Goal: Information Seeking & Learning: Find specific page/section

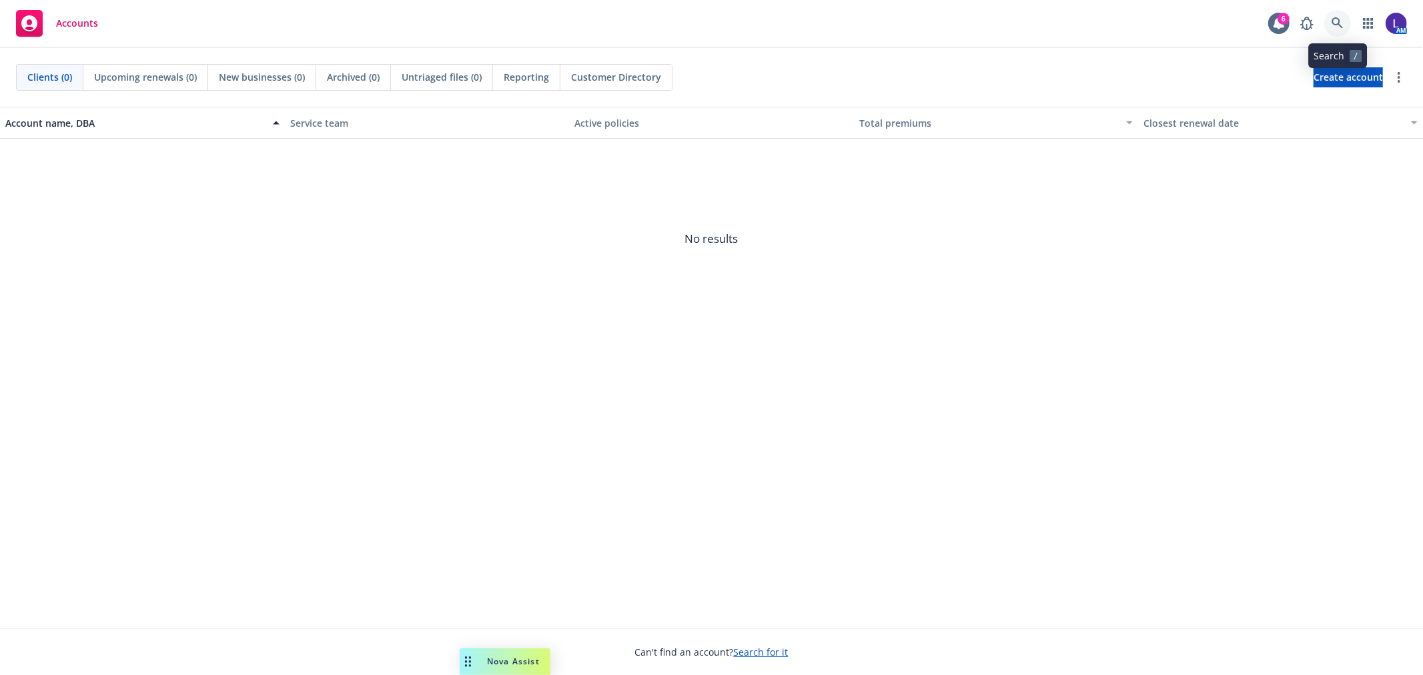
click at [1338, 18] on icon at bounding box center [1337, 22] width 11 height 11
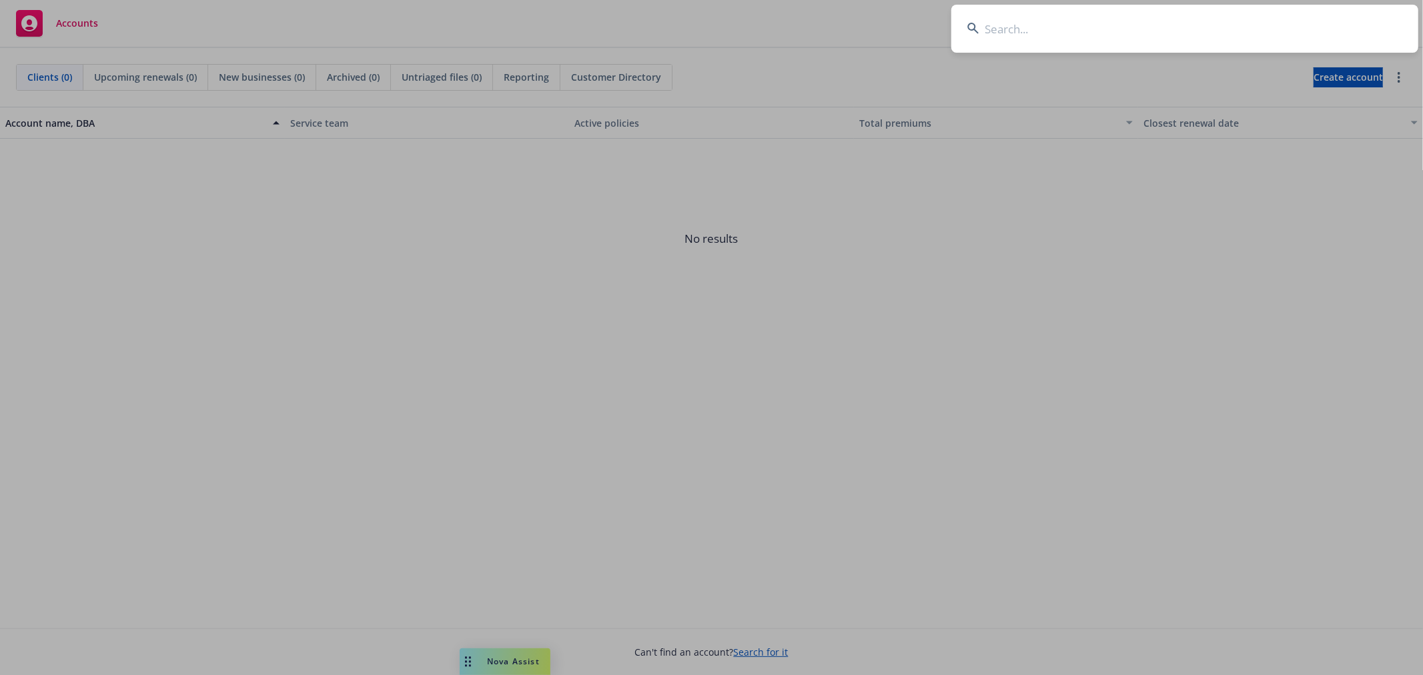
click at [993, 35] on input at bounding box center [1185, 29] width 467 height 48
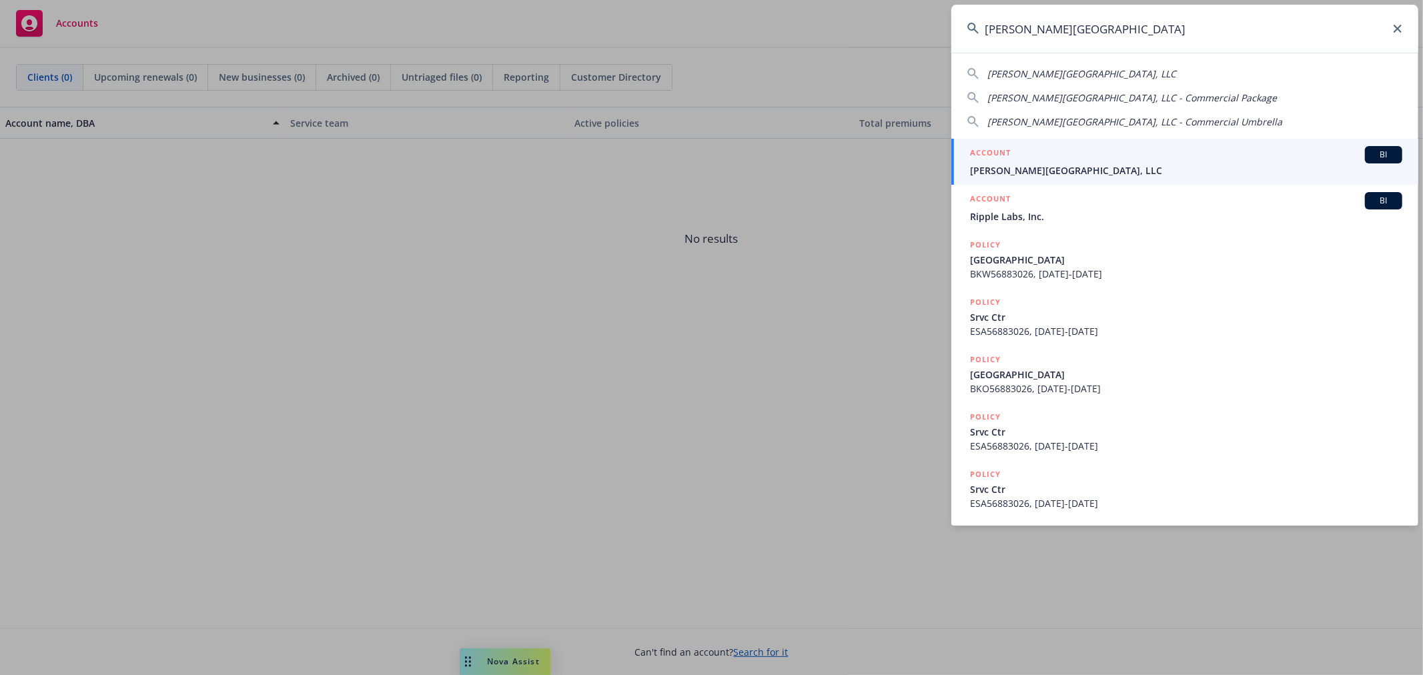
type input "[PERSON_NAME][GEOGRAPHIC_DATA]"
click at [1014, 162] on div "ACCOUNT BI" at bounding box center [1186, 154] width 432 height 17
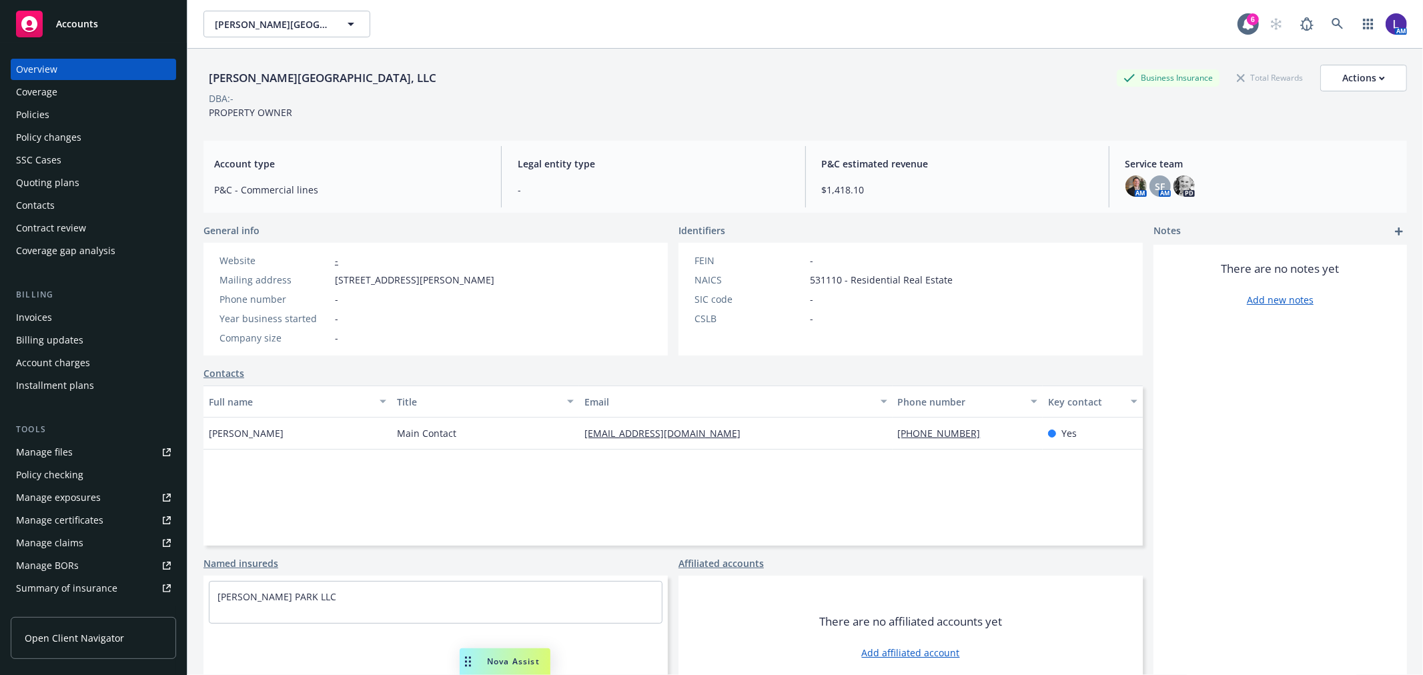
click at [83, 111] on div "Policies" at bounding box center [93, 114] width 155 height 21
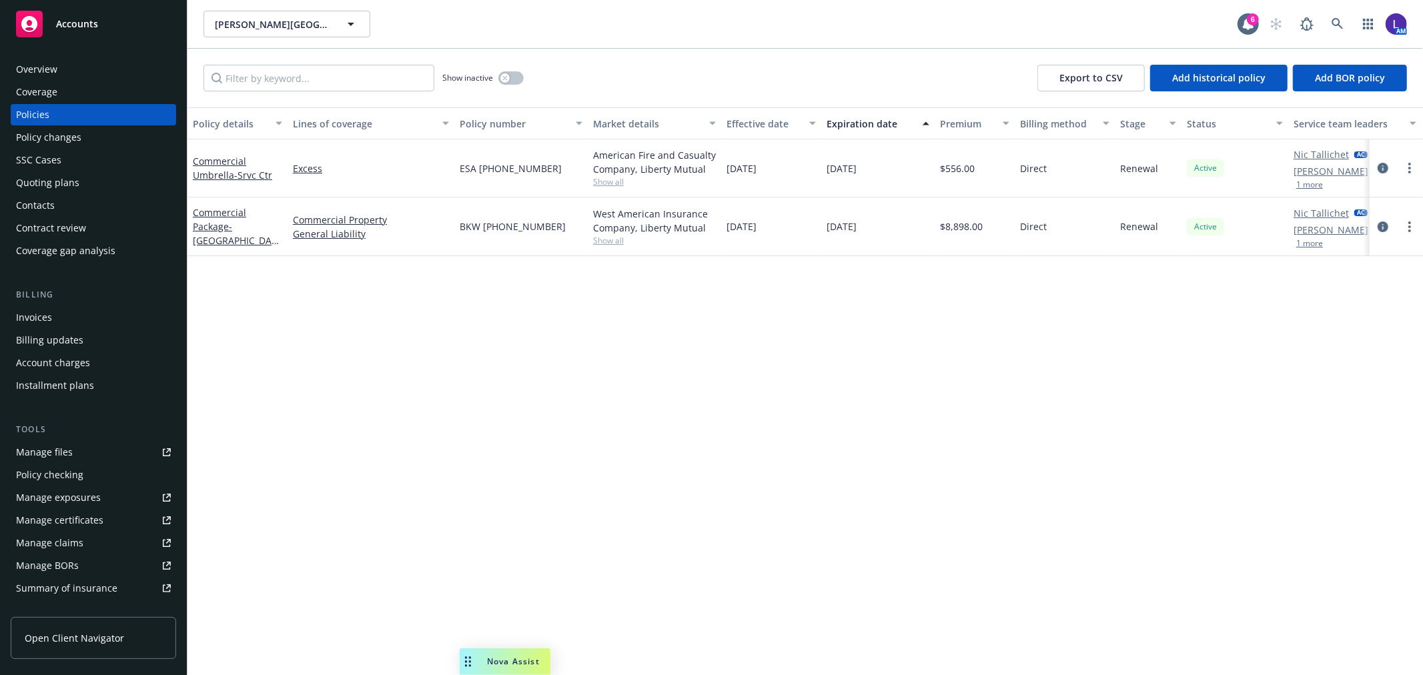
click at [1307, 181] on button "1 more" at bounding box center [1310, 185] width 27 height 8
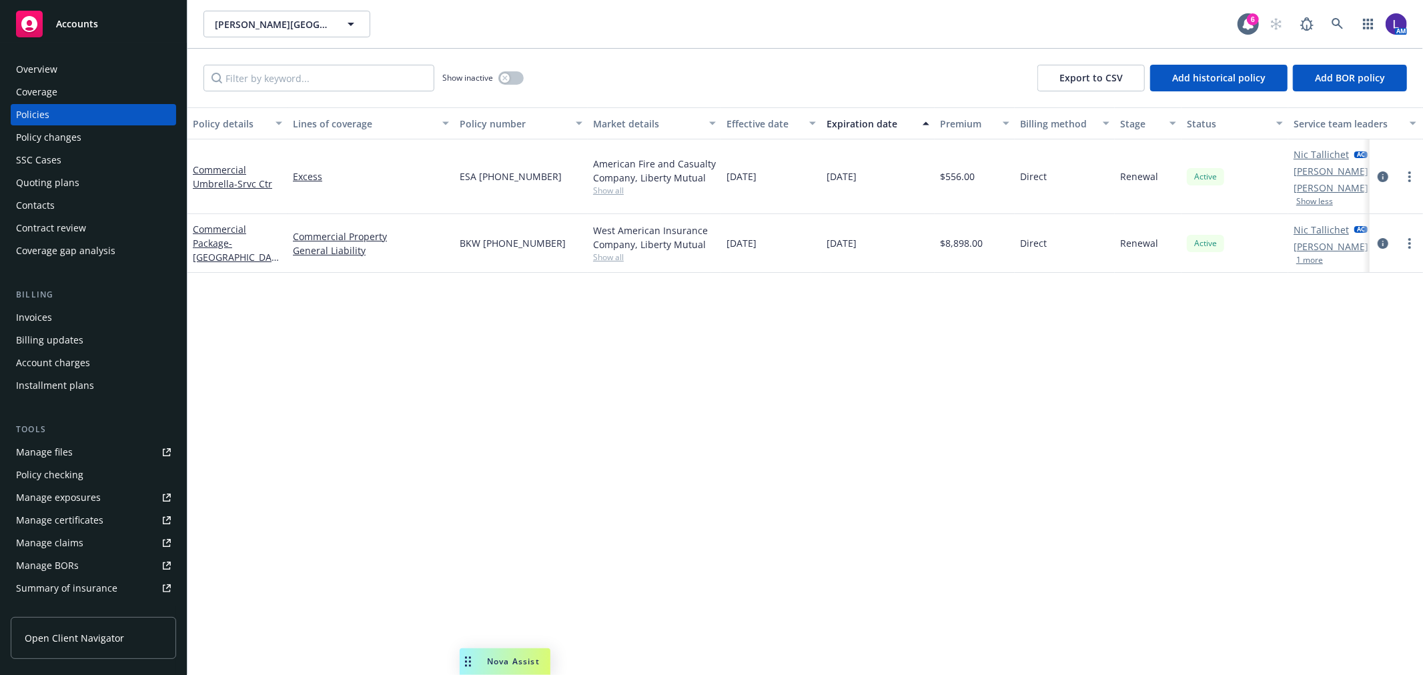
click at [1313, 256] on button "1 more" at bounding box center [1310, 260] width 27 height 8
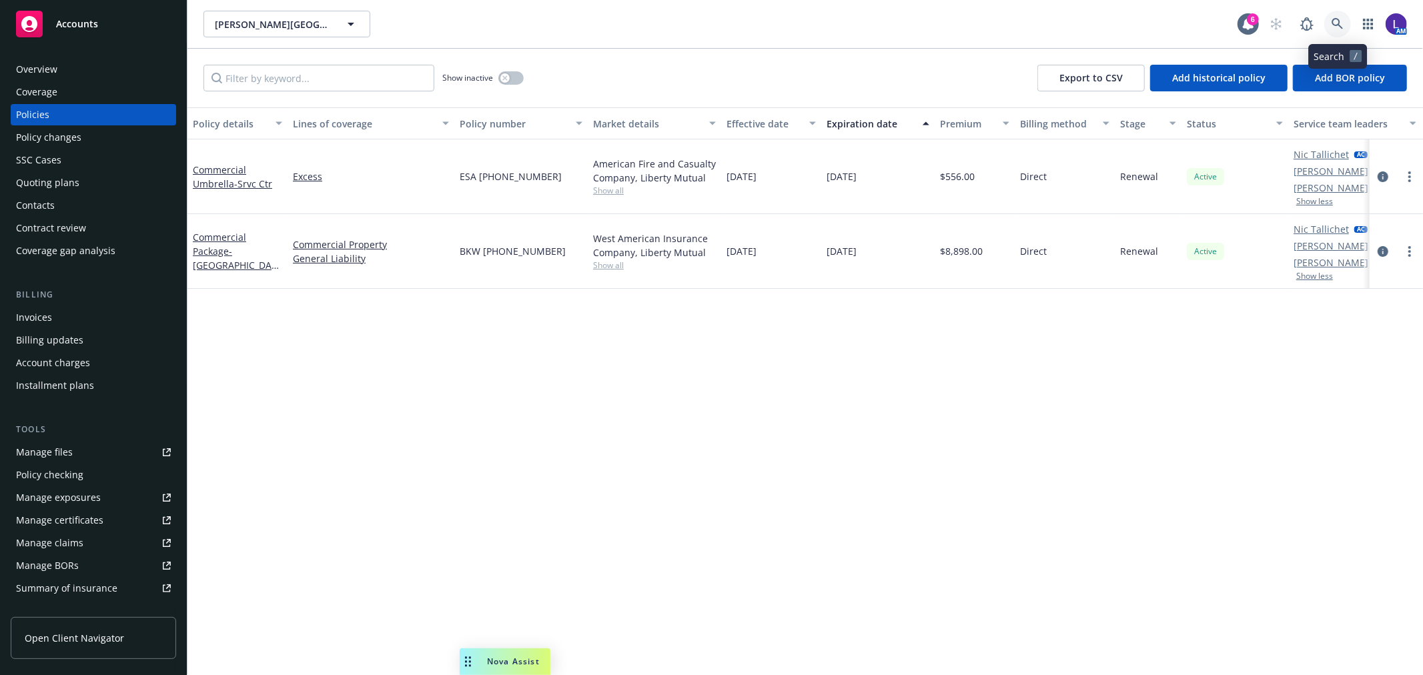
click at [1340, 18] on icon at bounding box center [1338, 24] width 12 height 12
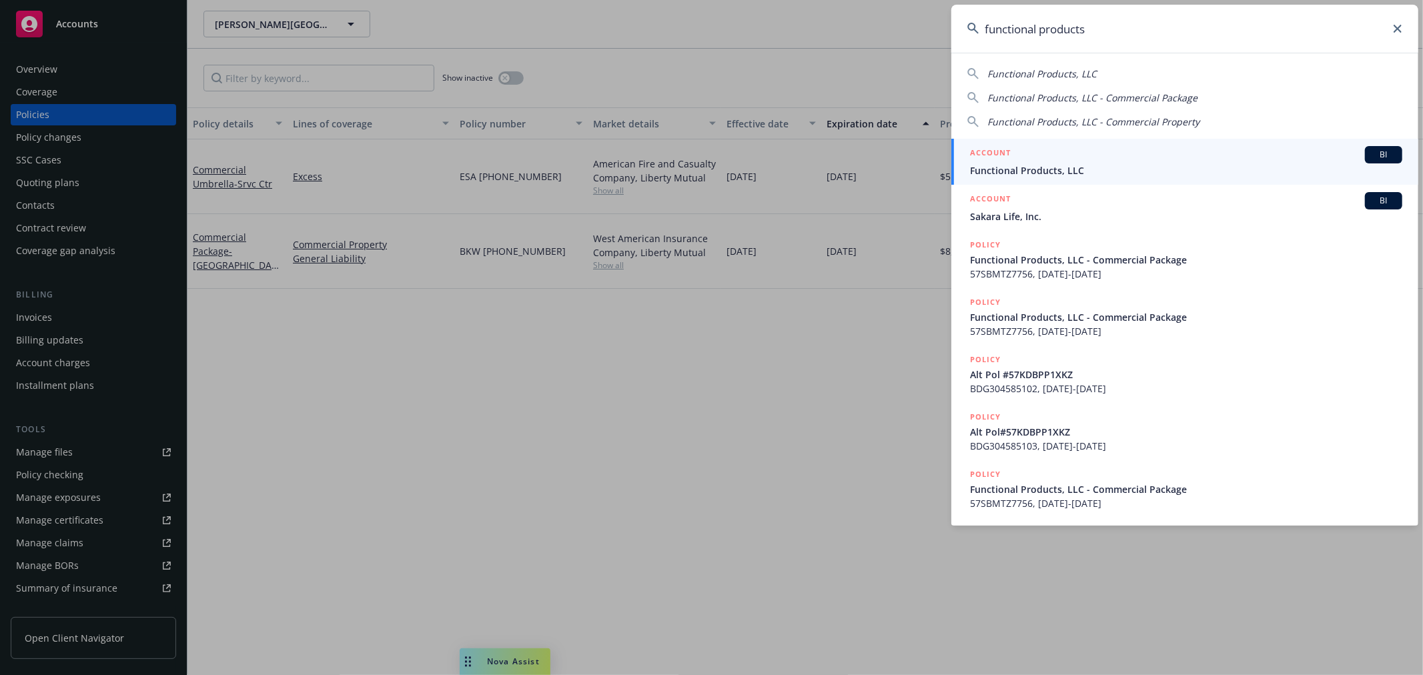
type input "functional products"
click at [1055, 153] on div "ACCOUNT BI" at bounding box center [1186, 154] width 432 height 17
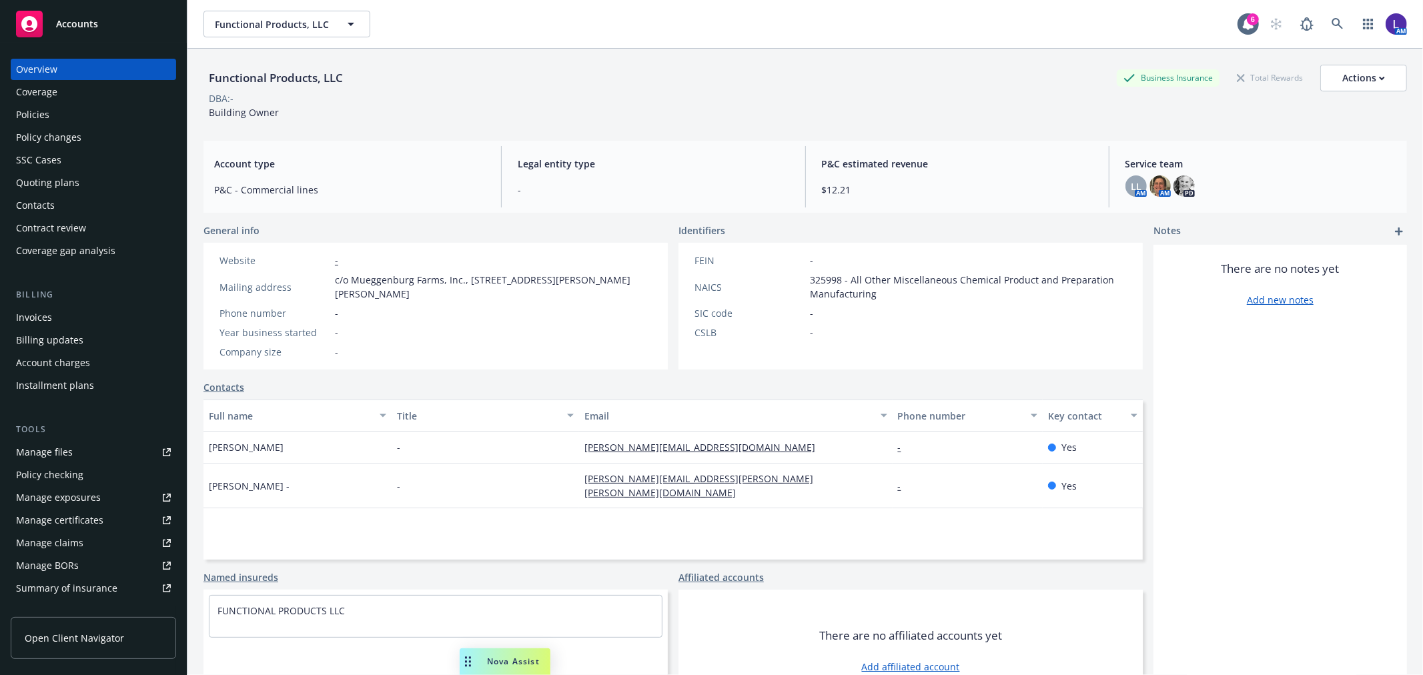
click at [67, 122] on div "Policies" at bounding box center [93, 114] width 155 height 21
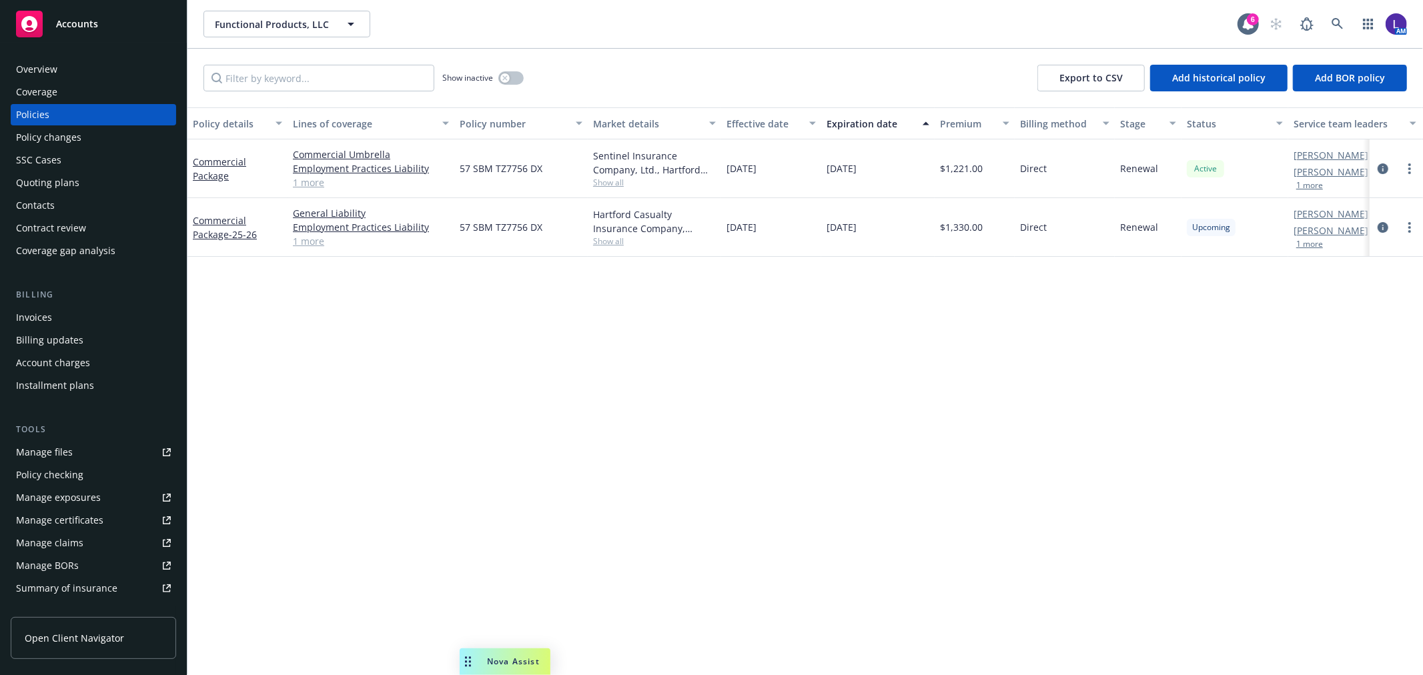
click at [1311, 182] on button "1 more" at bounding box center [1310, 186] width 27 height 8
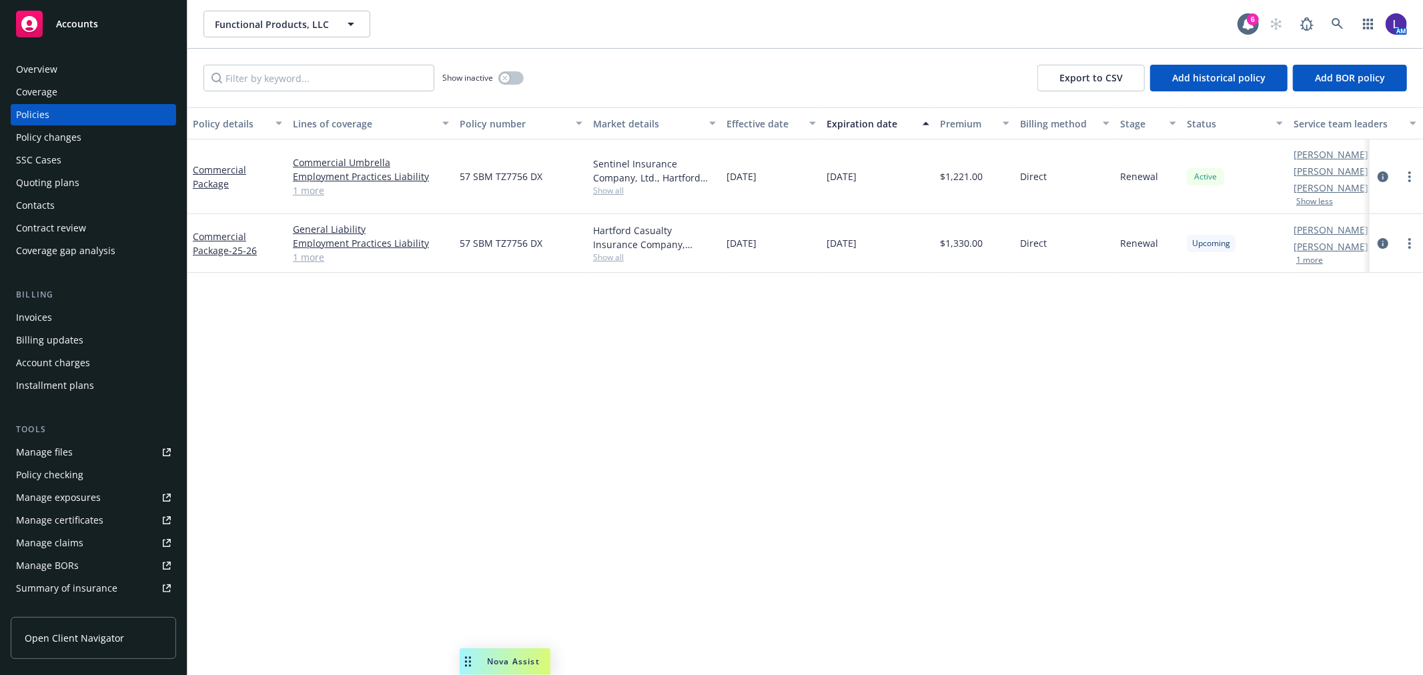
click at [1318, 260] on button "1 more" at bounding box center [1310, 260] width 27 height 8
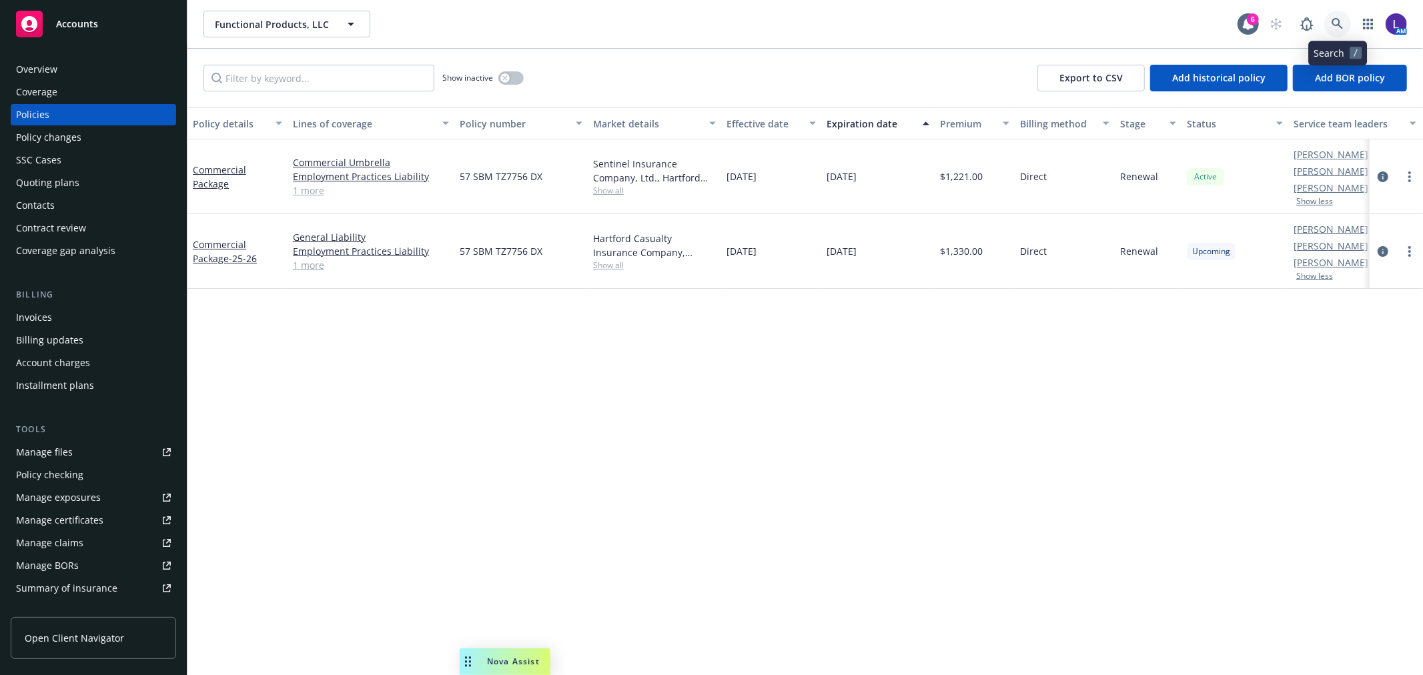
click at [1342, 18] on icon at bounding box center [1338, 24] width 12 height 12
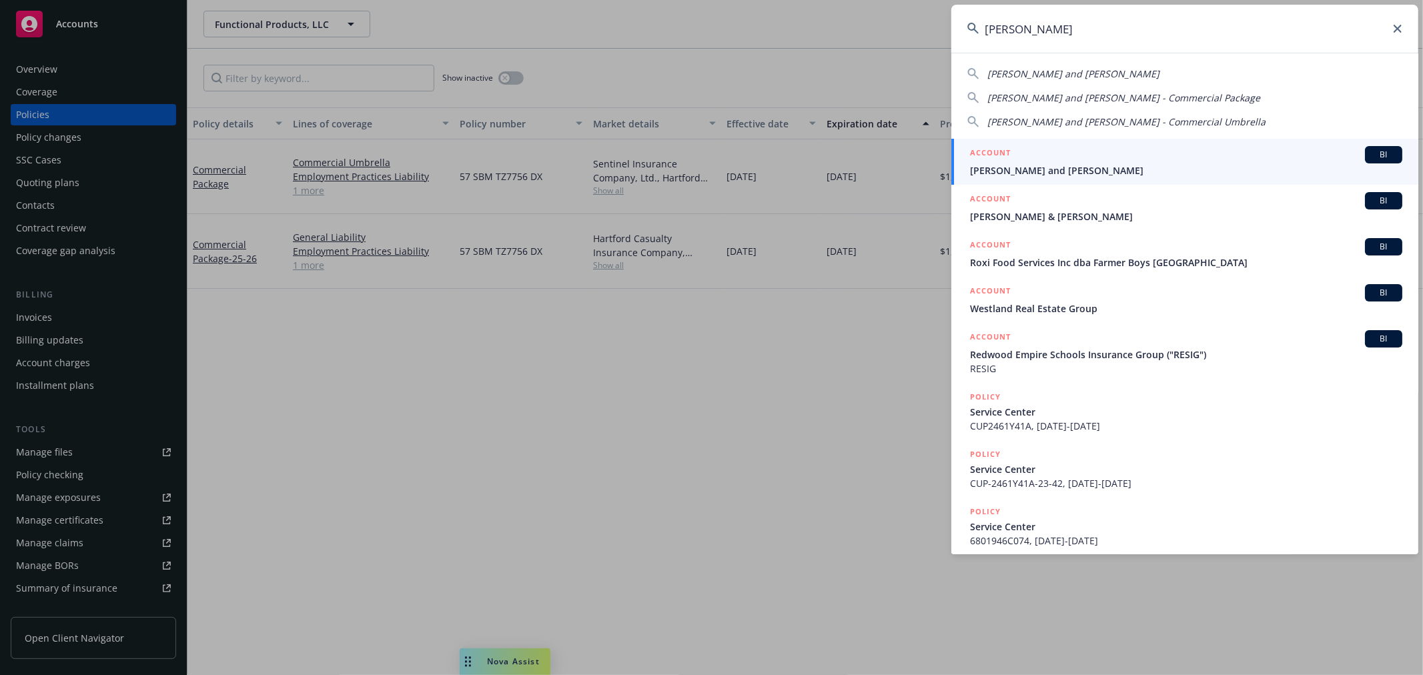
type input "[PERSON_NAME]"
click at [1026, 161] on div "ACCOUNT BI" at bounding box center [1186, 154] width 432 height 17
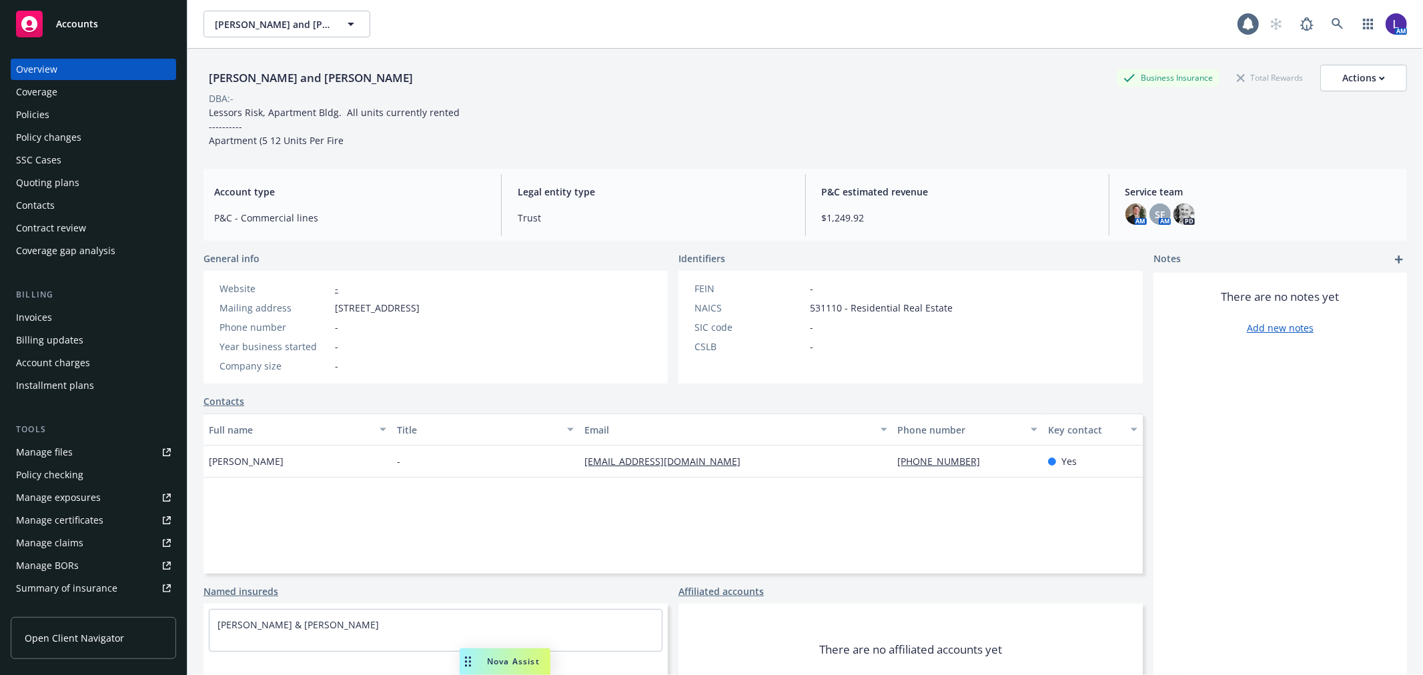
click at [37, 115] on div "Policies" at bounding box center [32, 114] width 33 height 21
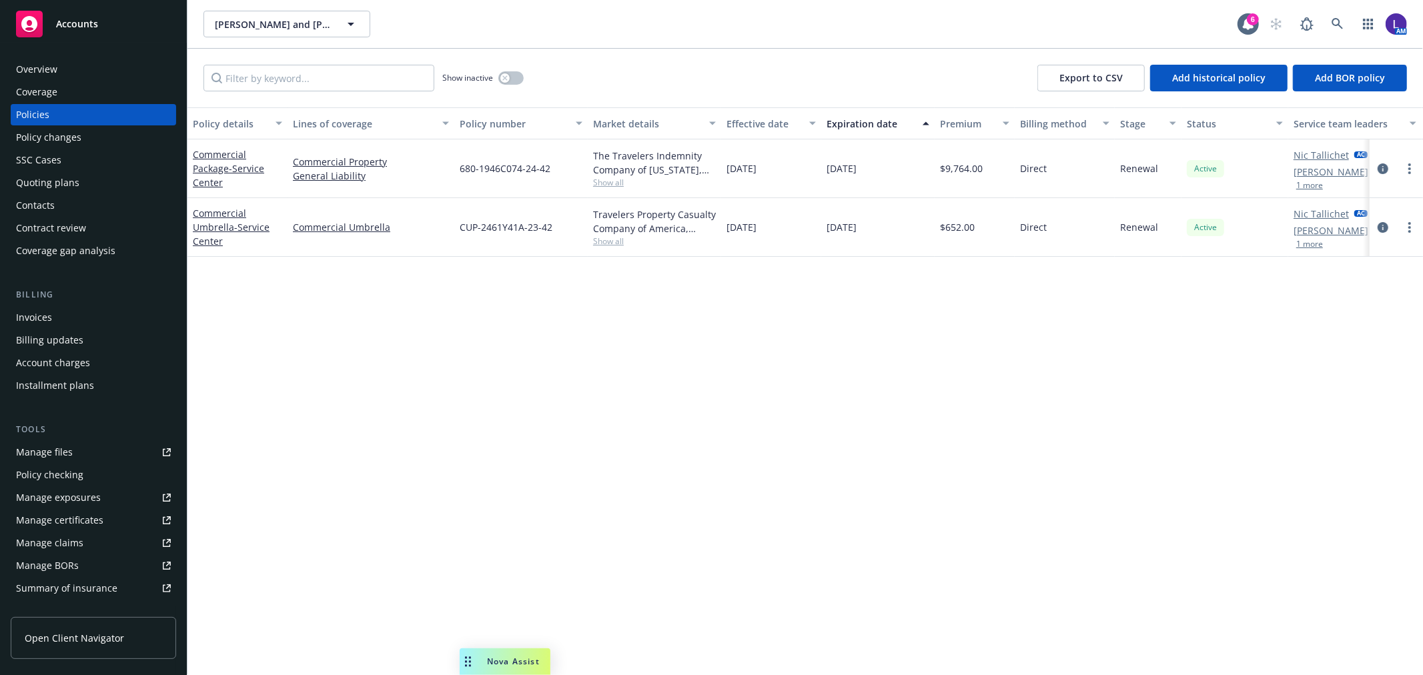
click at [1315, 190] on div "Nic [PERSON_NAME] [PERSON_NAME] AM 1 more" at bounding box center [1355, 168] width 133 height 59
click at [1303, 184] on button "1 more" at bounding box center [1310, 186] width 27 height 8
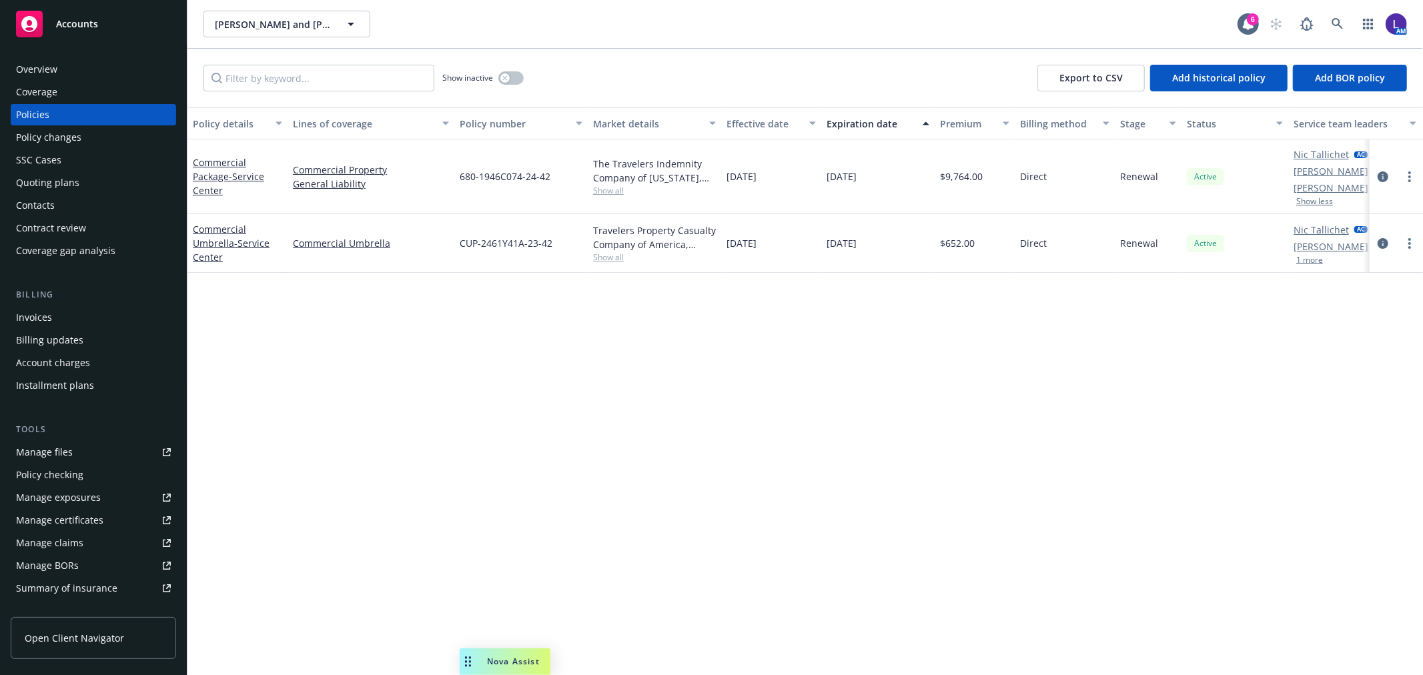
click at [1312, 259] on button "1 more" at bounding box center [1310, 260] width 27 height 8
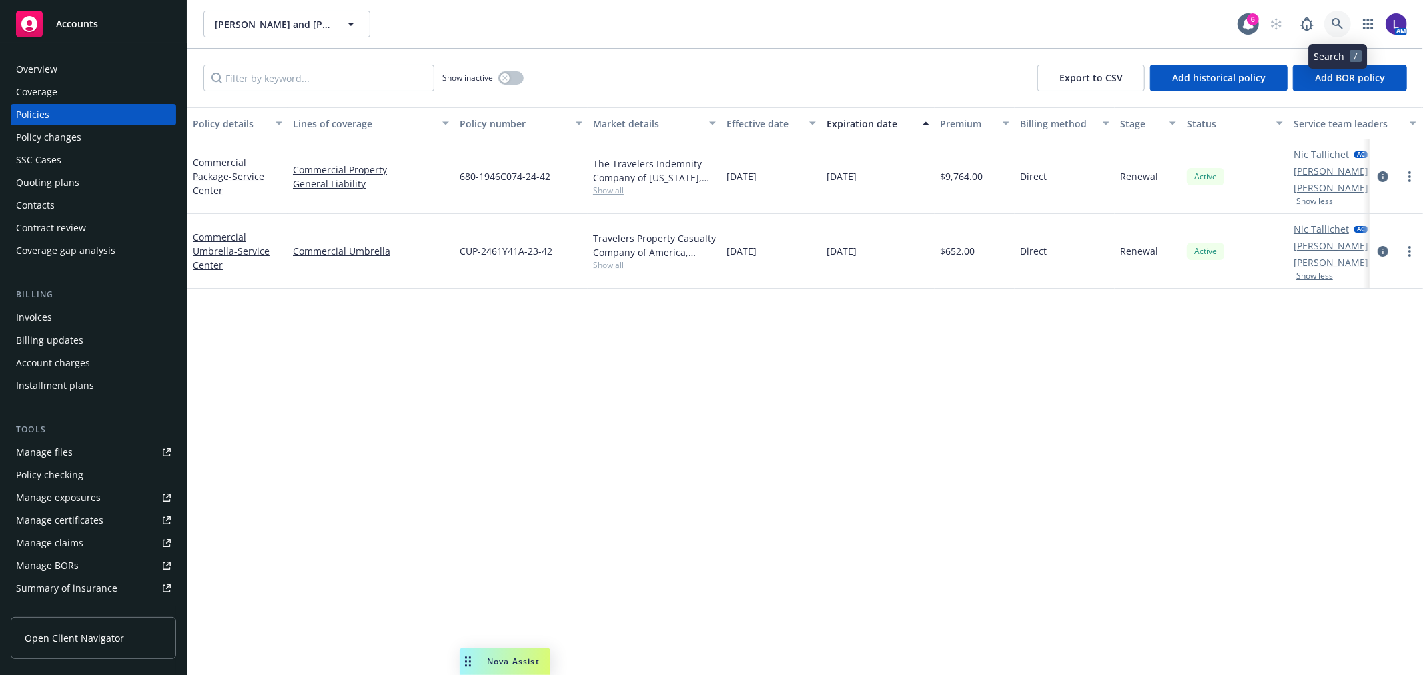
click at [1333, 19] on icon at bounding box center [1338, 24] width 12 height 12
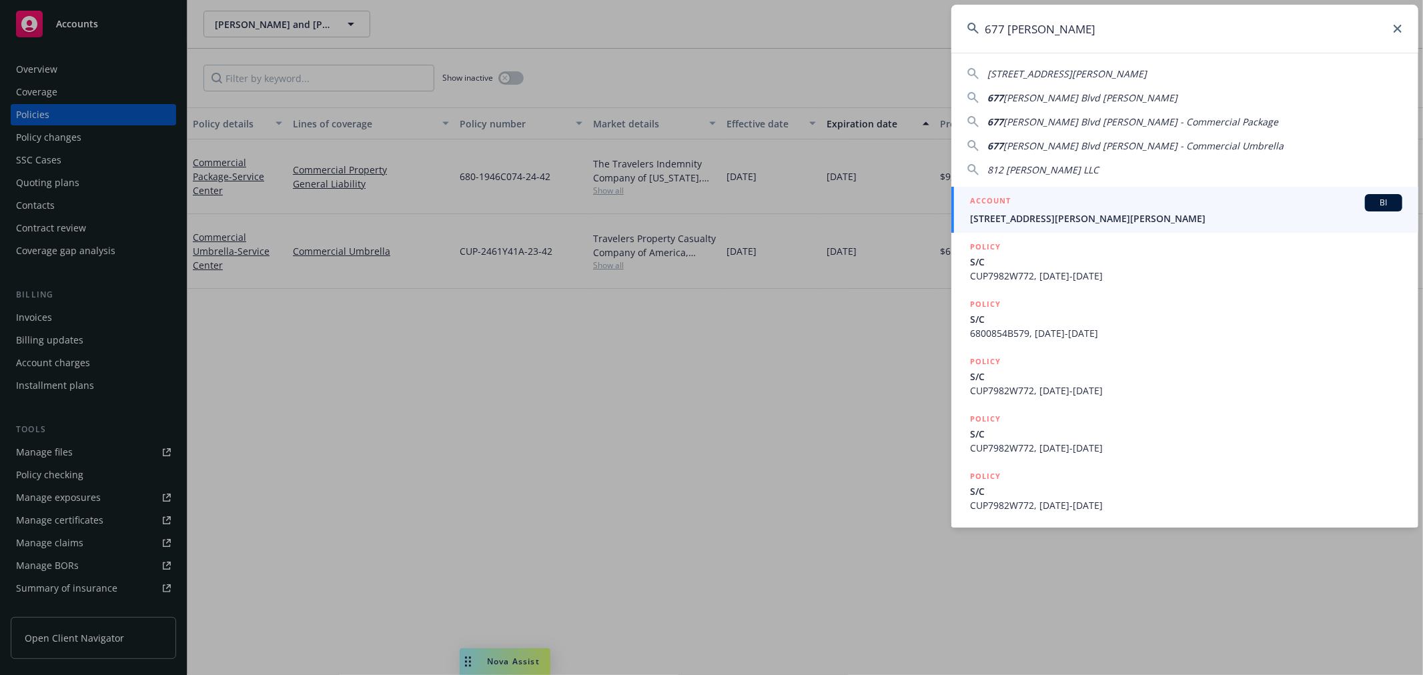
type input "677 [PERSON_NAME]"
click at [1099, 198] on div "ACCOUNT BI" at bounding box center [1186, 202] width 432 height 17
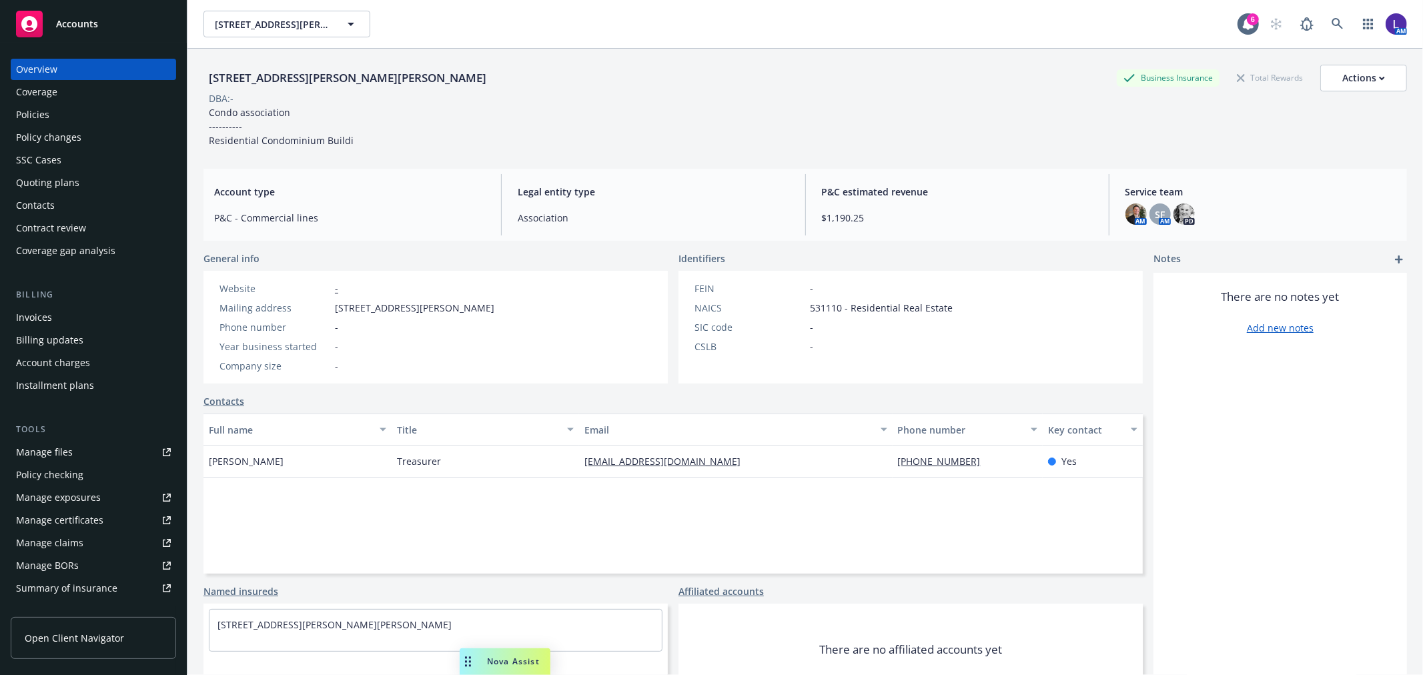
click at [30, 111] on div "Policies" at bounding box center [32, 114] width 33 height 21
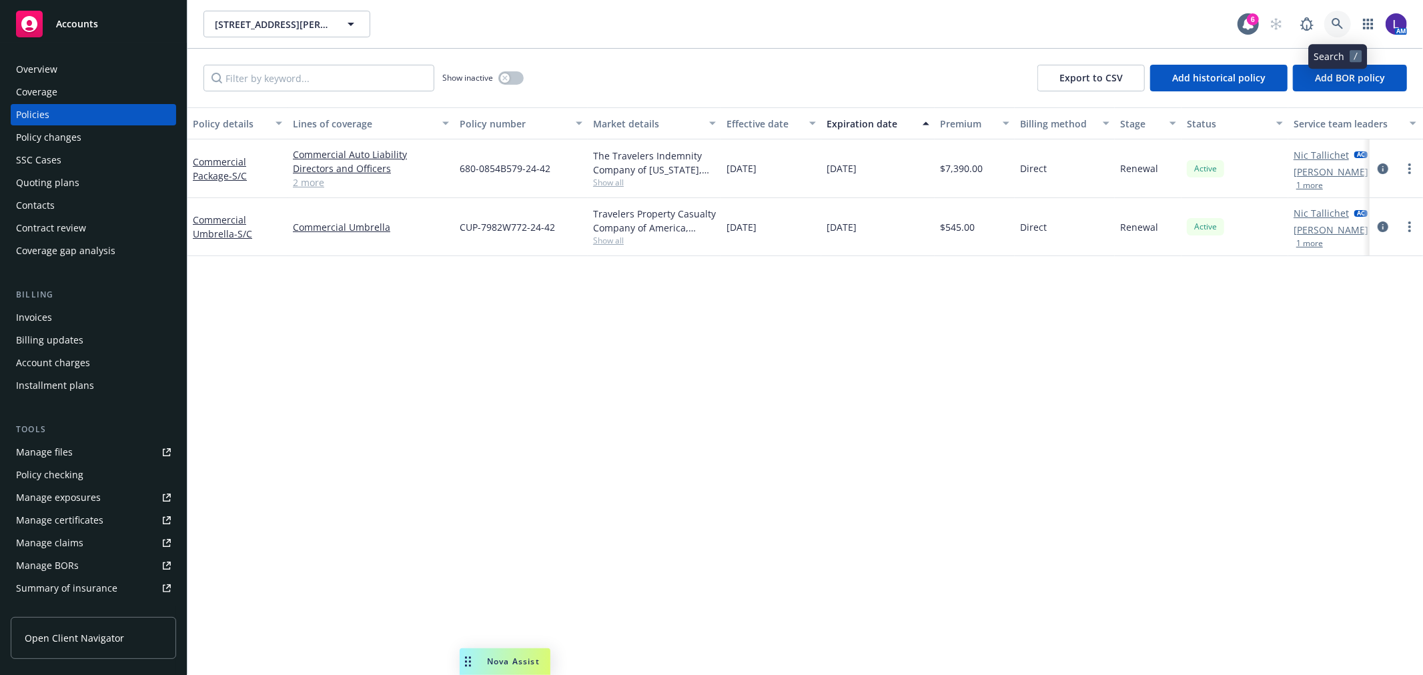
click at [1342, 16] on link at bounding box center [1338, 24] width 27 height 27
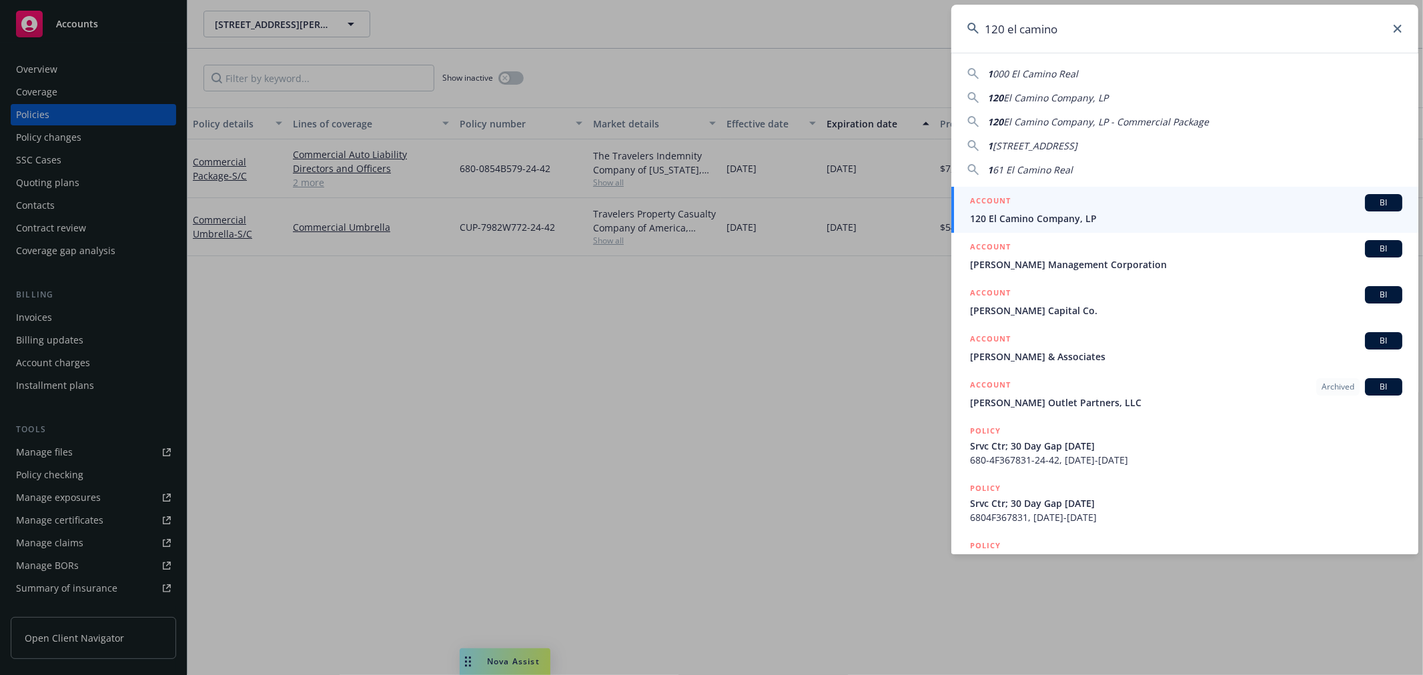
type input "120 el camino"
click at [1048, 202] on div "ACCOUNT BI" at bounding box center [1186, 202] width 432 height 17
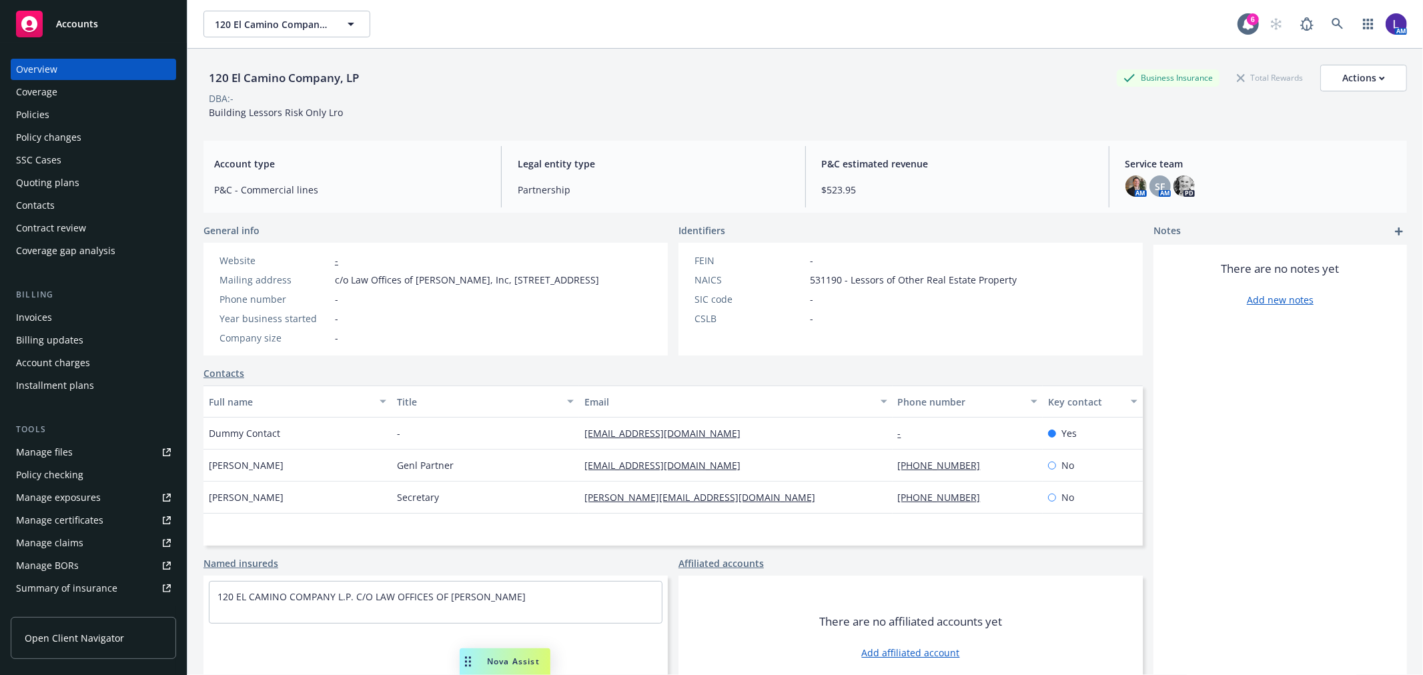
click at [23, 109] on div "Policies" at bounding box center [32, 114] width 33 height 21
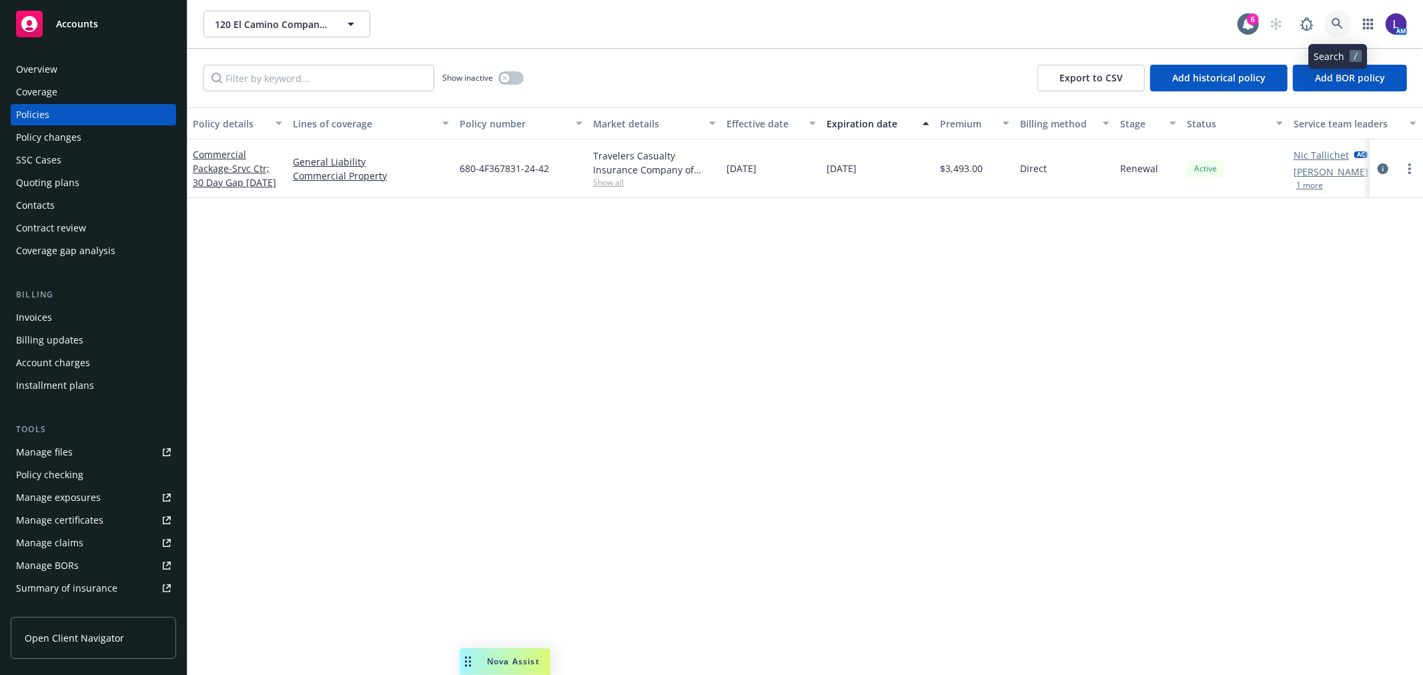
click at [1331, 16] on link at bounding box center [1338, 24] width 27 height 27
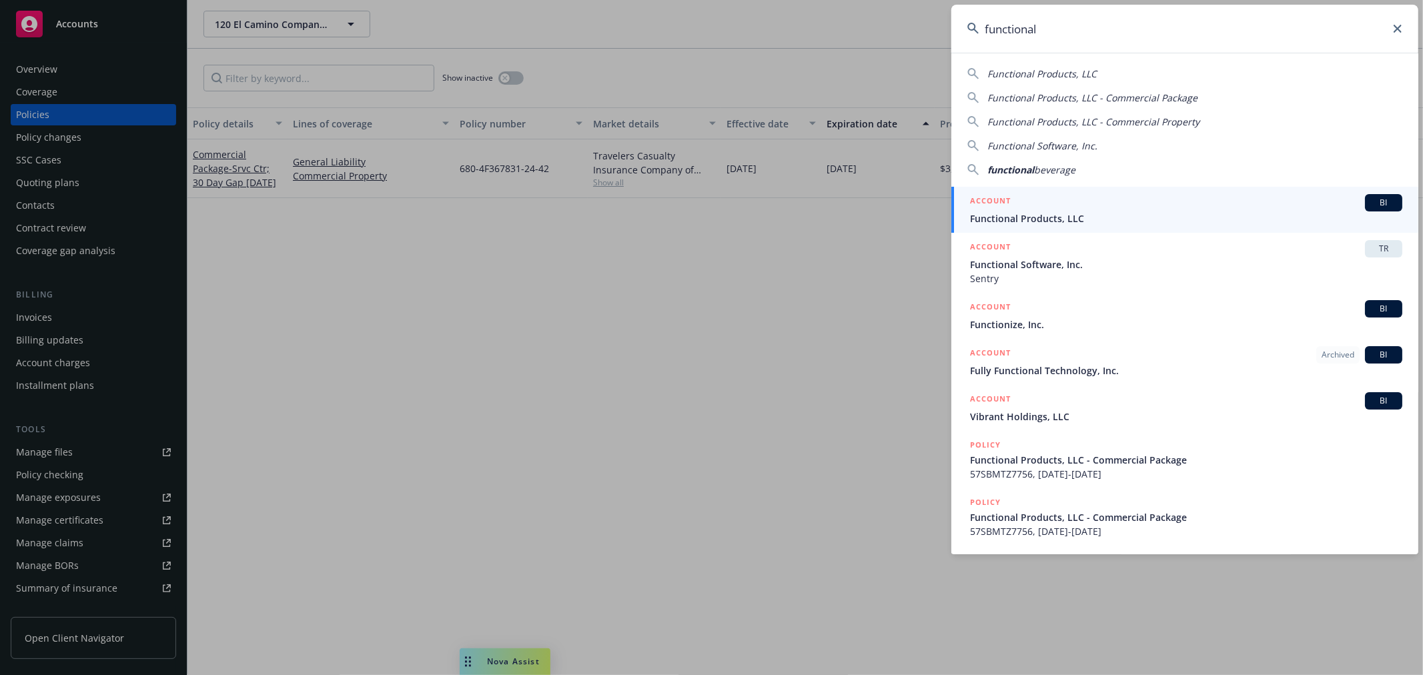
type input "functional"
click at [1012, 206] on div "ACCOUNT BI" at bounding box center [1186, 202] width 432 height 17
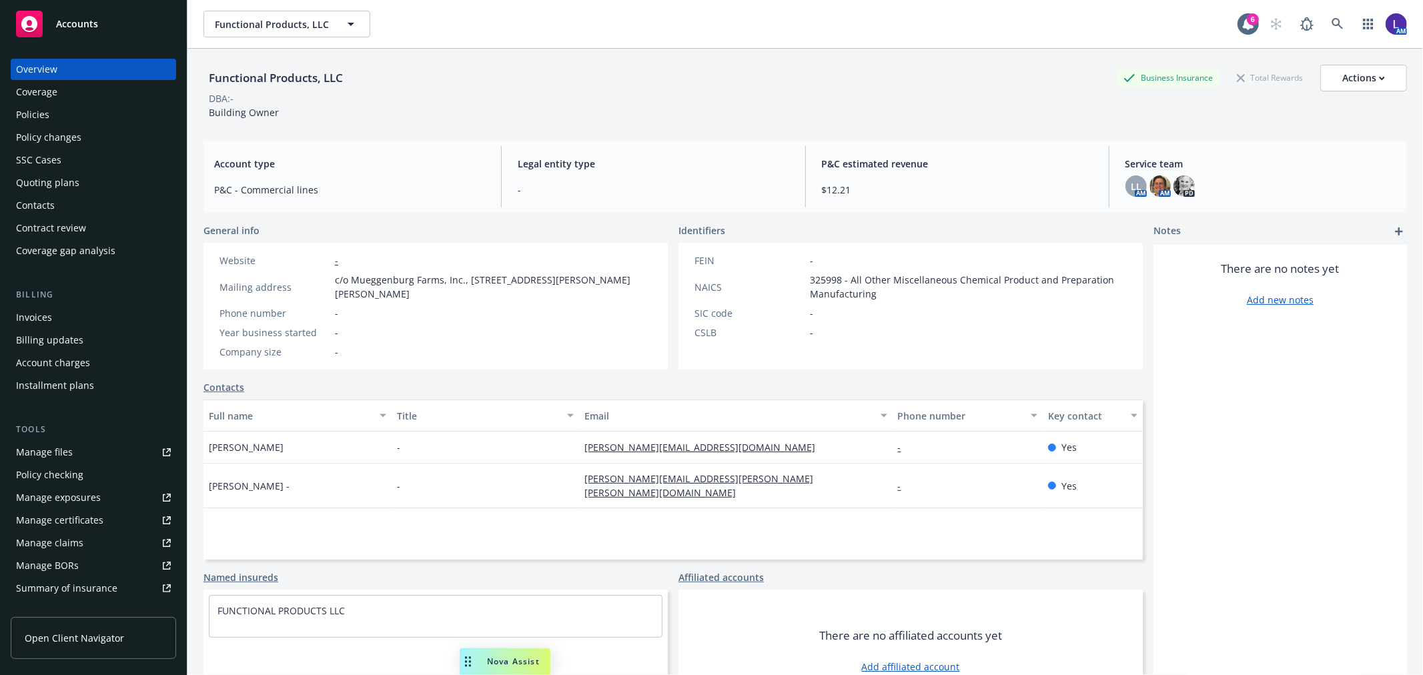
click at [30, 107] on div "Policies" at bounding box center [32, 114] width 33 height 21
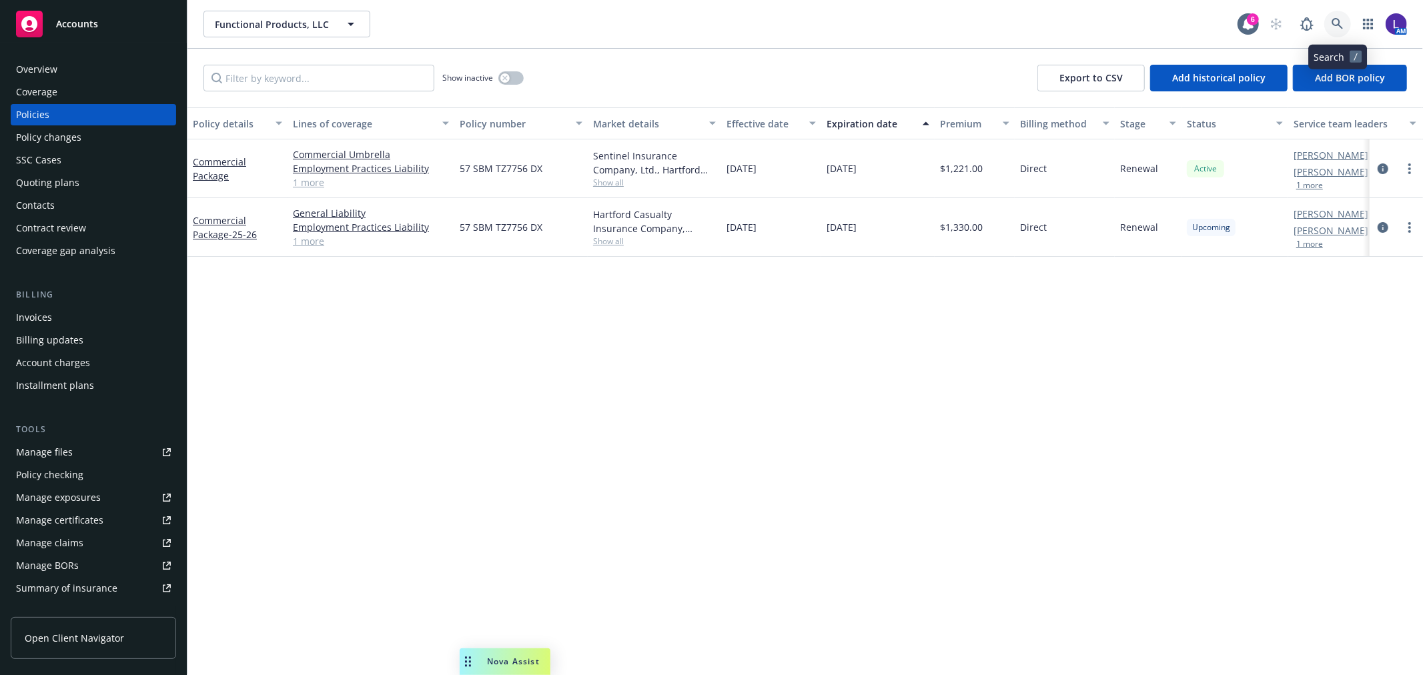
click at [1333, 20] on icon at bounding box center [1337, 23] width 11 height 11
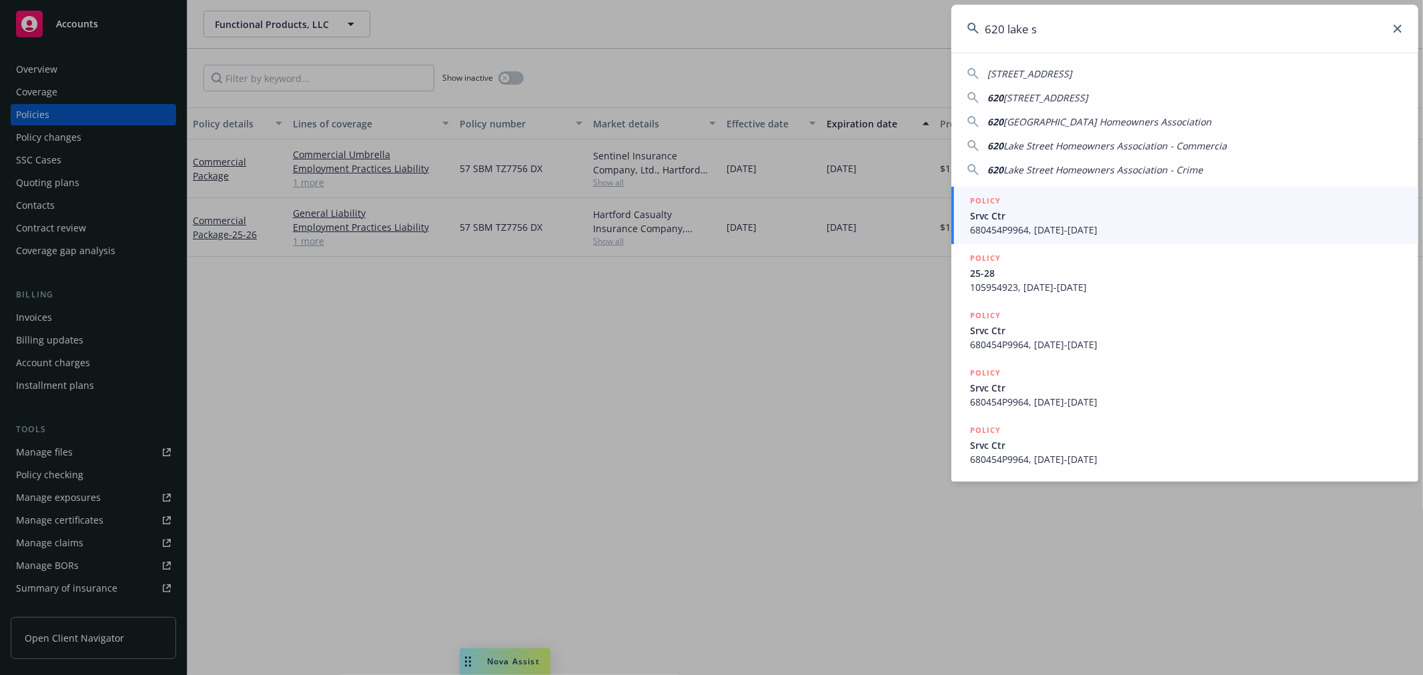
click at [1051, 91] on span "[STREET_ADDRESS]" at bounding box center [1046, 97] width 85 height 13
type input "[STREET_ADDRESS]"
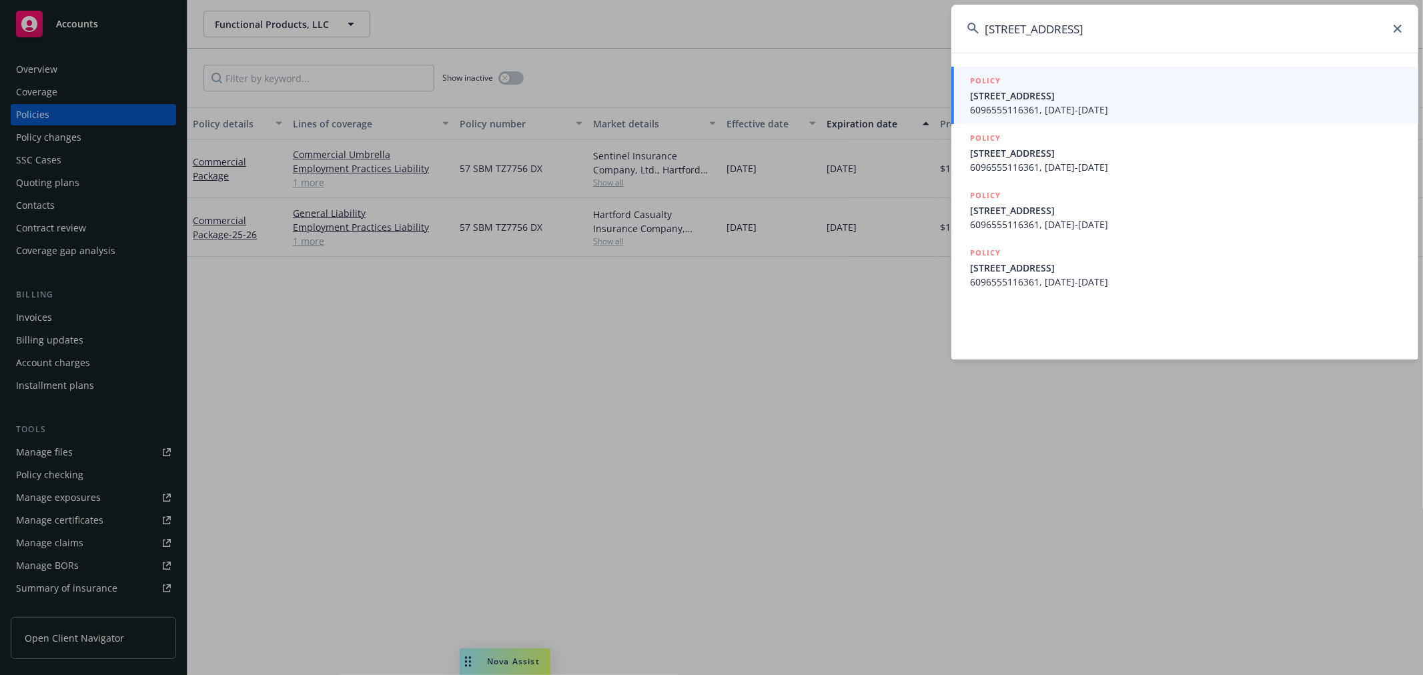
click at [1051, 91] on span "[STREET_ADDRESS]" at bounding box center [1186, 96] width 432 height 14
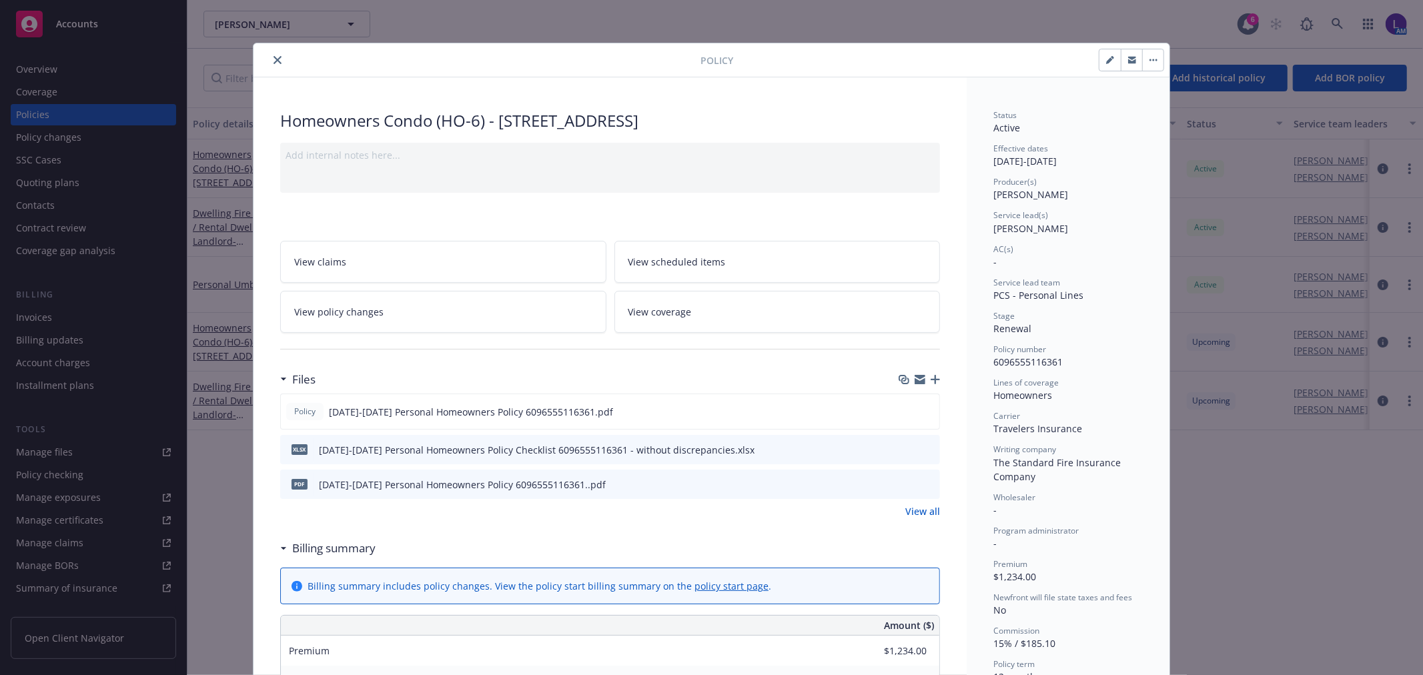
click at [274, 57] on icon "close" at bounding box center [278, 60] width 8 height 8
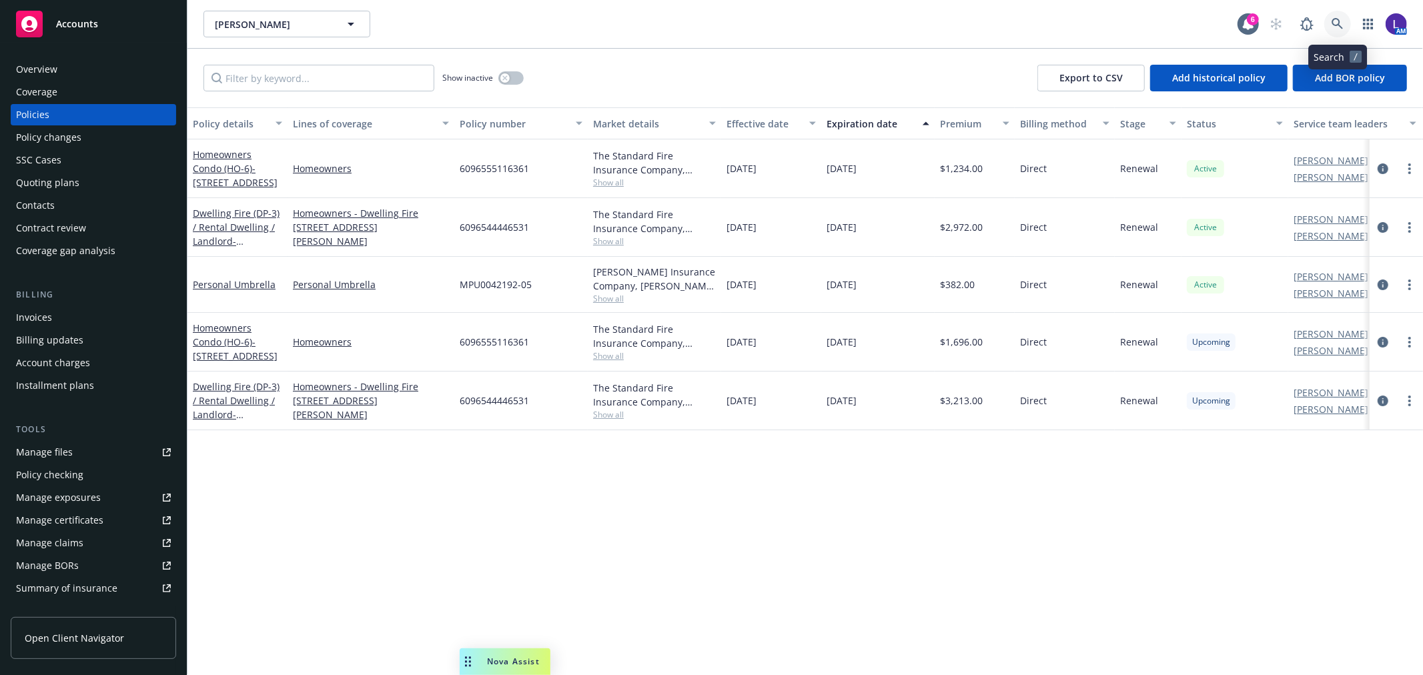
click at [1335, 23] on icon at bounding box center [1338, 24] width 12 height 12
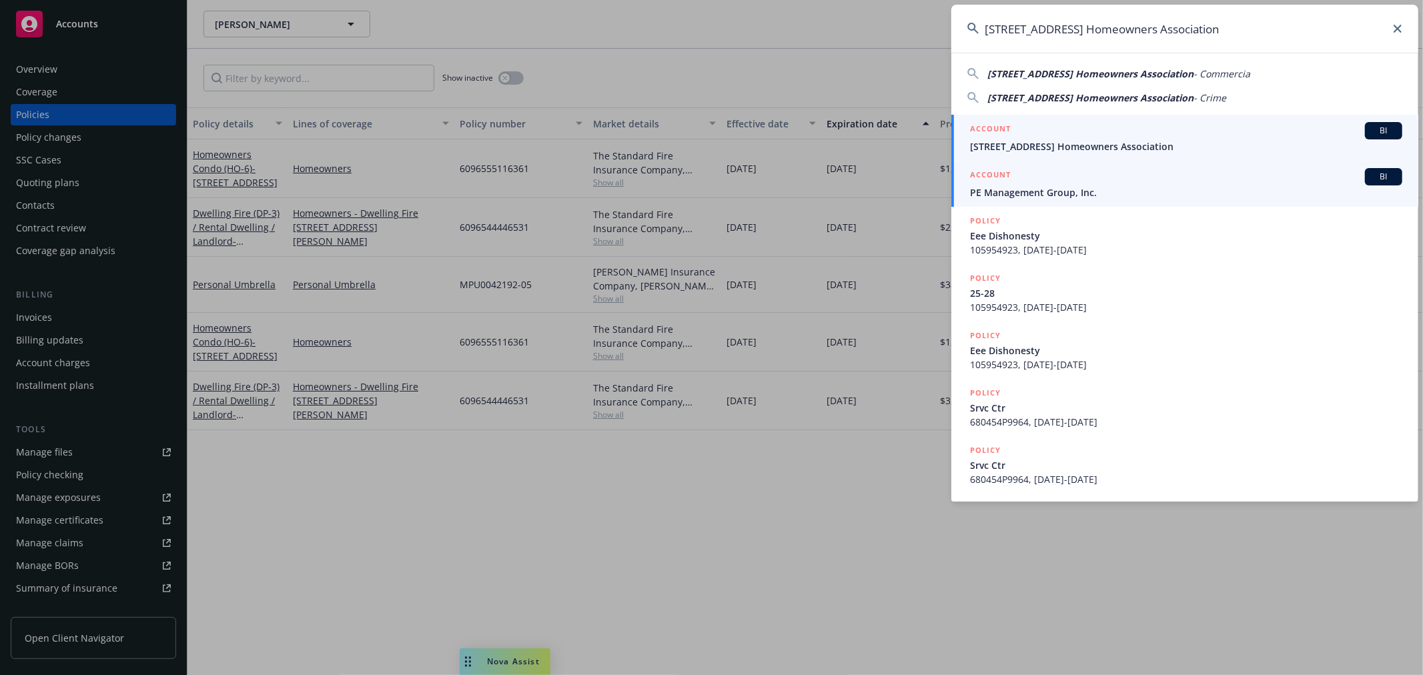
type input "[STREET_ADDRESS] Homeowners Association"
click at [1037, 135] on div "ACCOUNT BI" at bounding box center [1186, 130] width 432 height 17
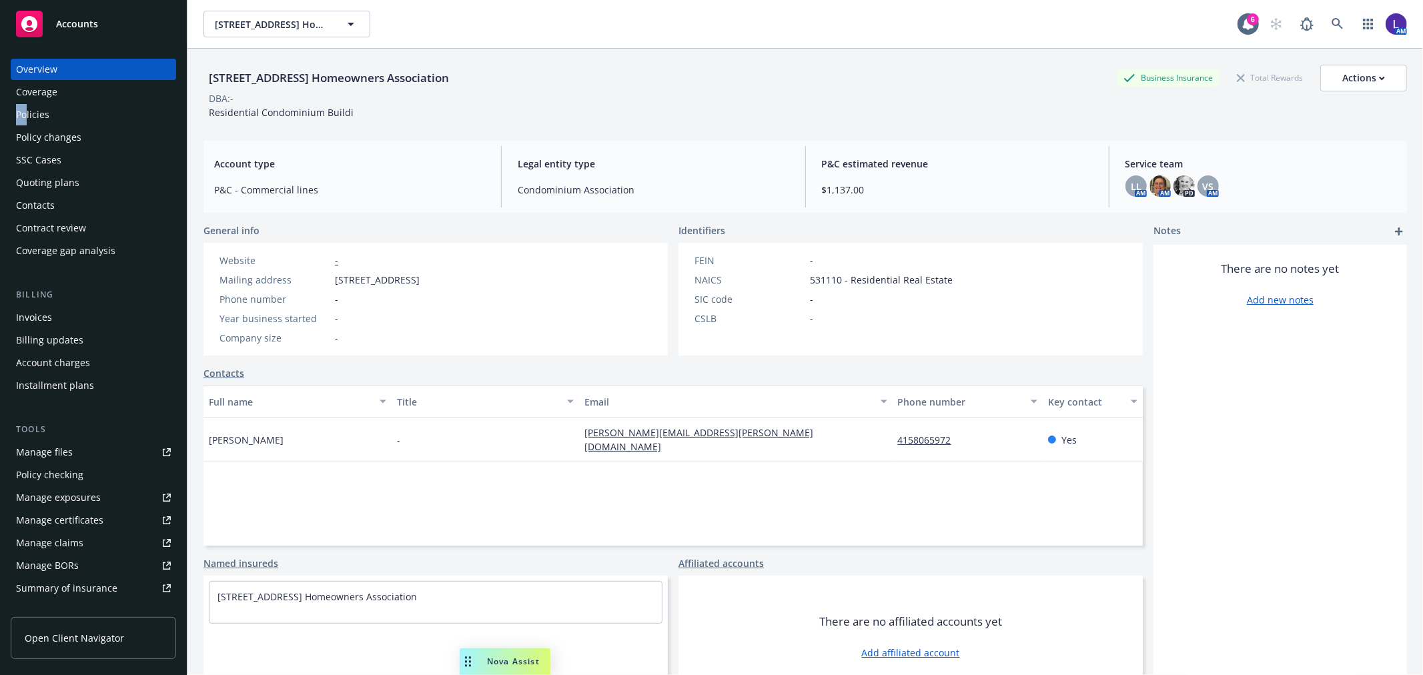
drag, startPoint x: 9, startPoint y: 114, endPoint x: 24, endPoint y: 111, distance: 15.7
click at [24, 111] on div "Overview Coverage Policies Policy changes SSC Cases Quoting plans Contacts Cont…" at bounding box center [93, 359] width 187 height 633
click at [24, 111] on div "Policies" at bounding box center [32, 114] width 33 height 21
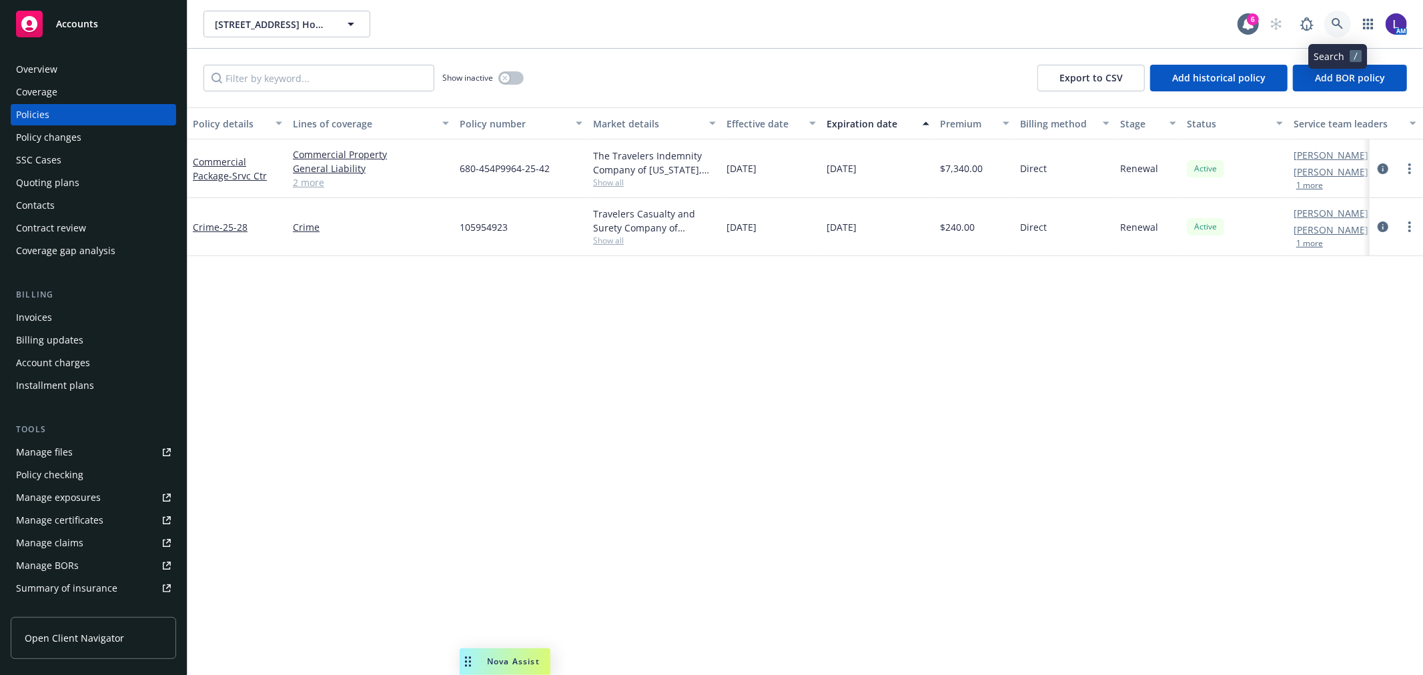
click at [1336, 14] on link at bounding box center [1338, 24] width 27 height 27
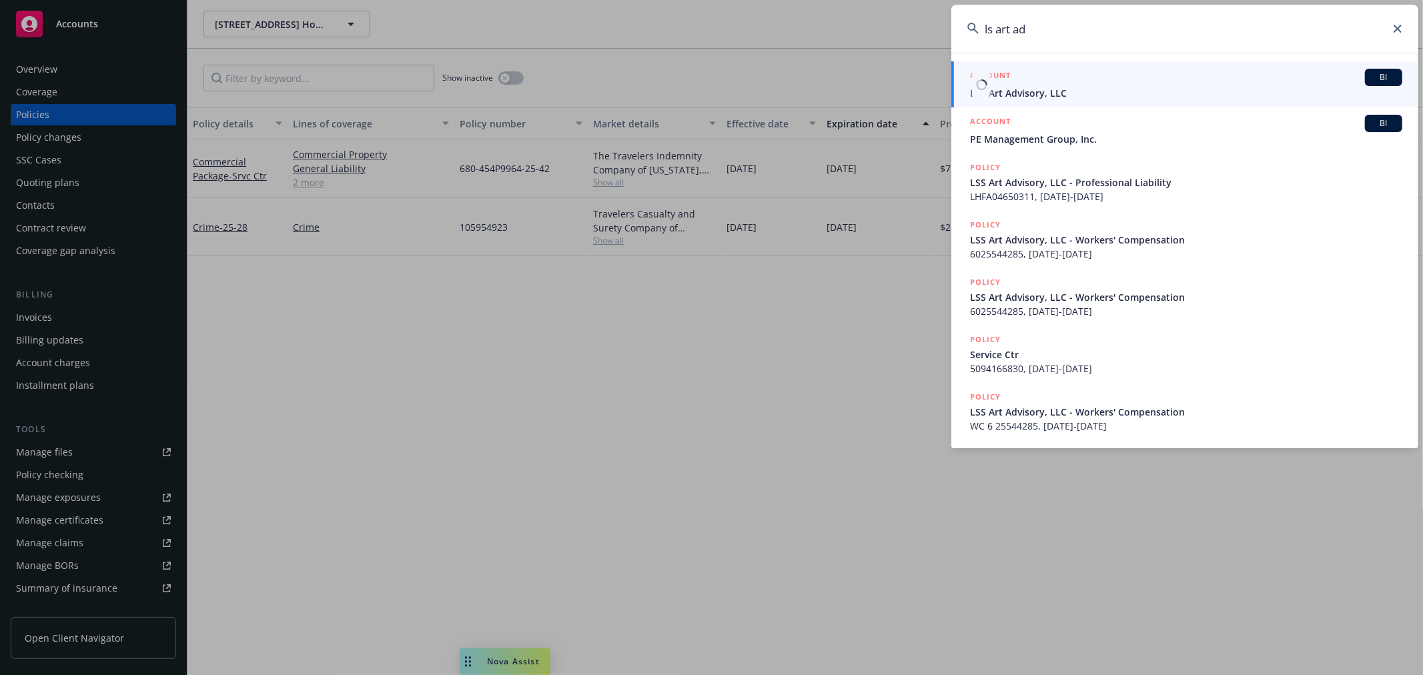
type input "ls art ad"
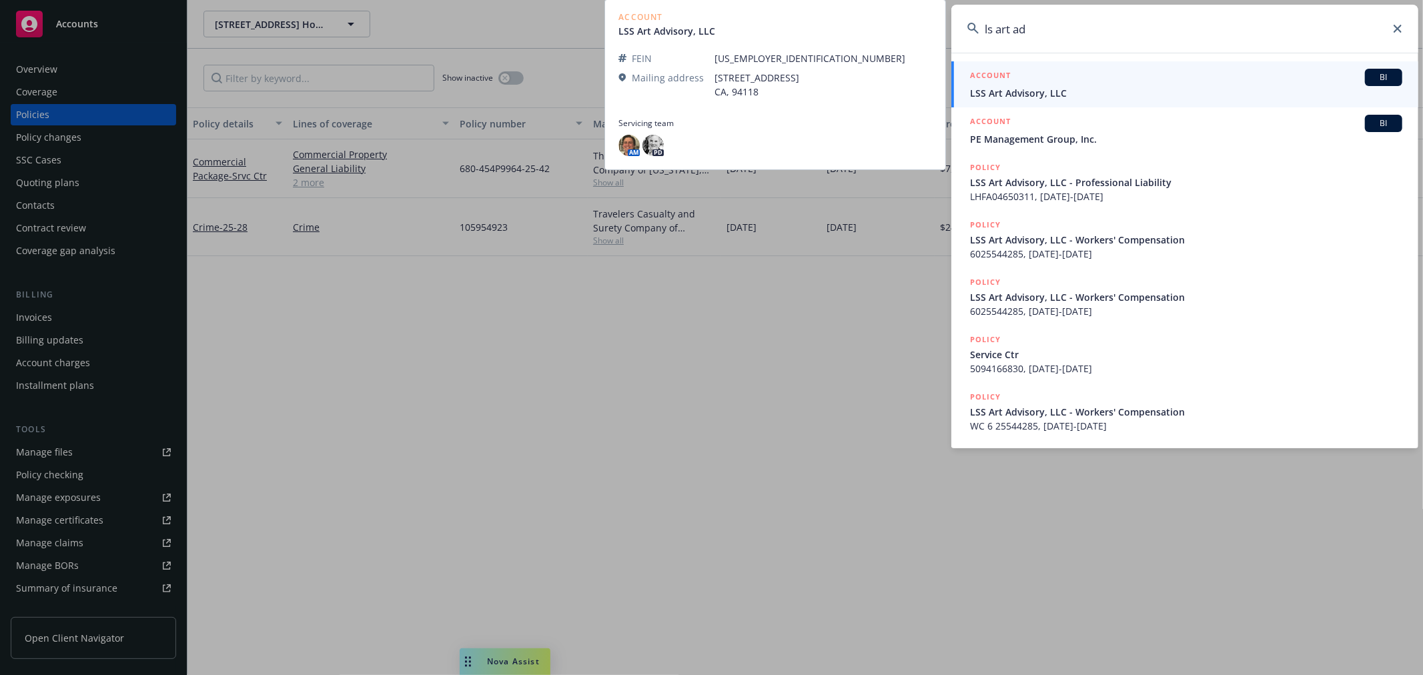
click at [1004, 89] on span "LSS Art Advisory, LLC" at bounding box center [1186, 93] width 432 height 14
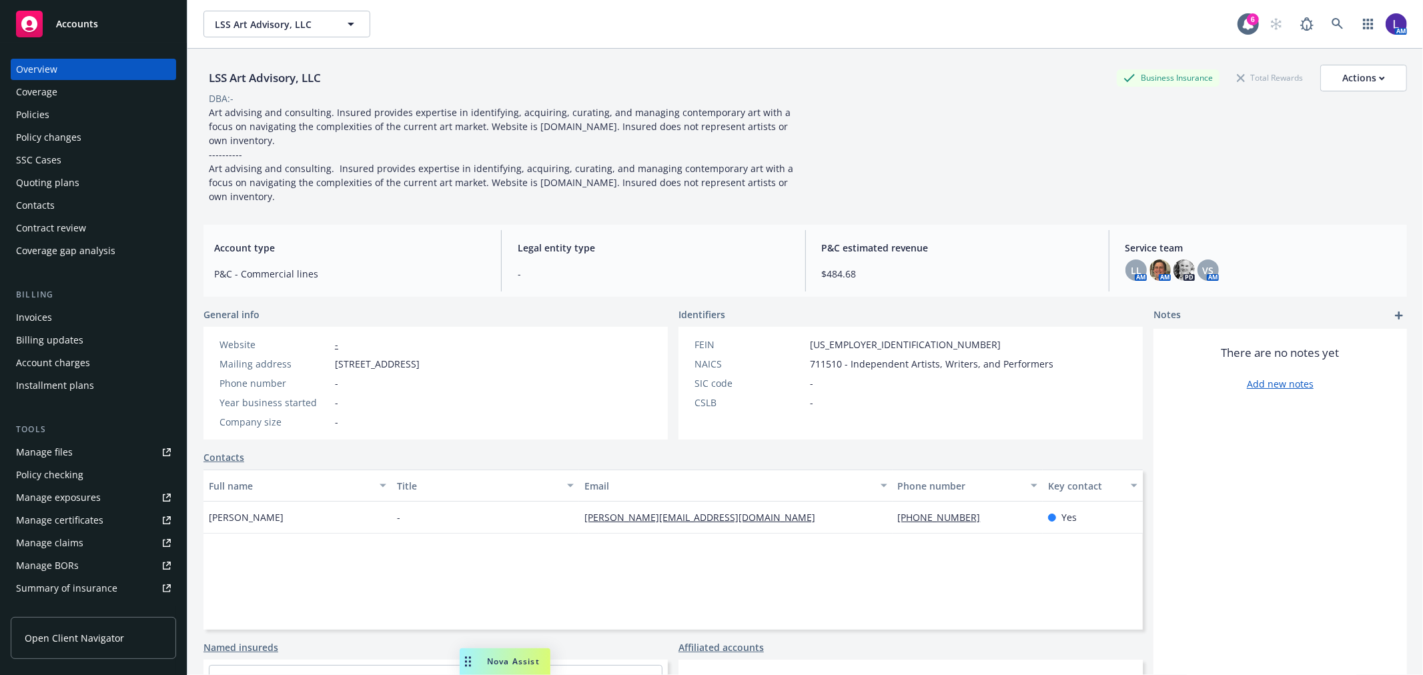
click at [36, 108] on div "Policies" at bounding box center [32, 114] width 33 height 21
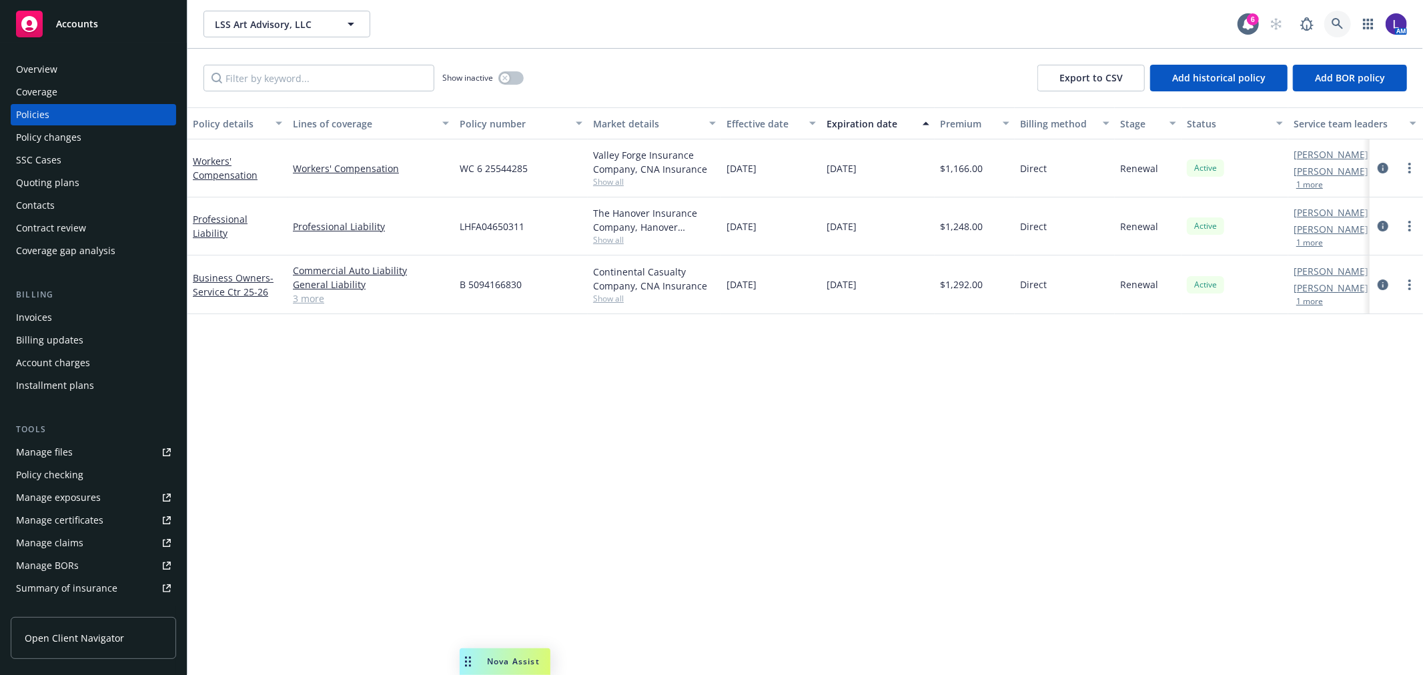
click at [1335, 23] on icon at bounding box center [1338, 24] width 12 height 12
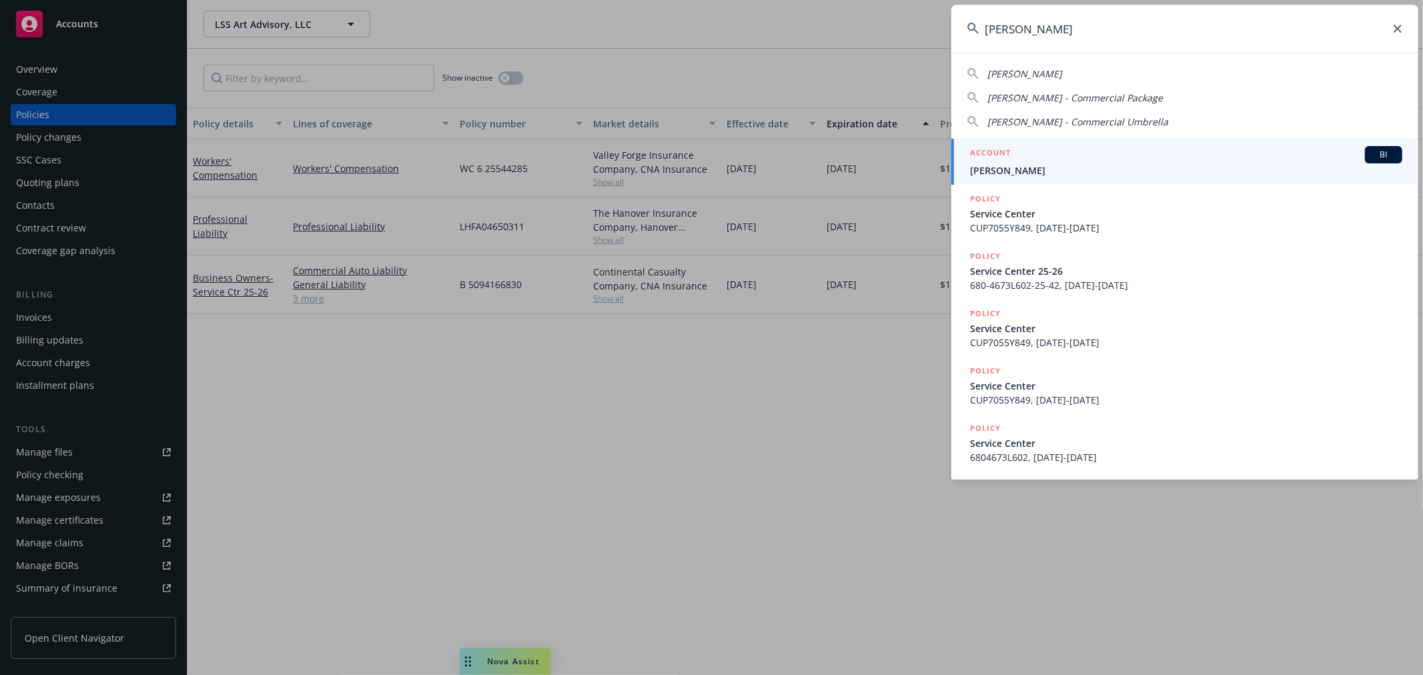
type input "[PERSON_NAME]"
click at [996, 160] on h5 "ACCOUNT" at bounding box center [990, 154] width 41 height 16
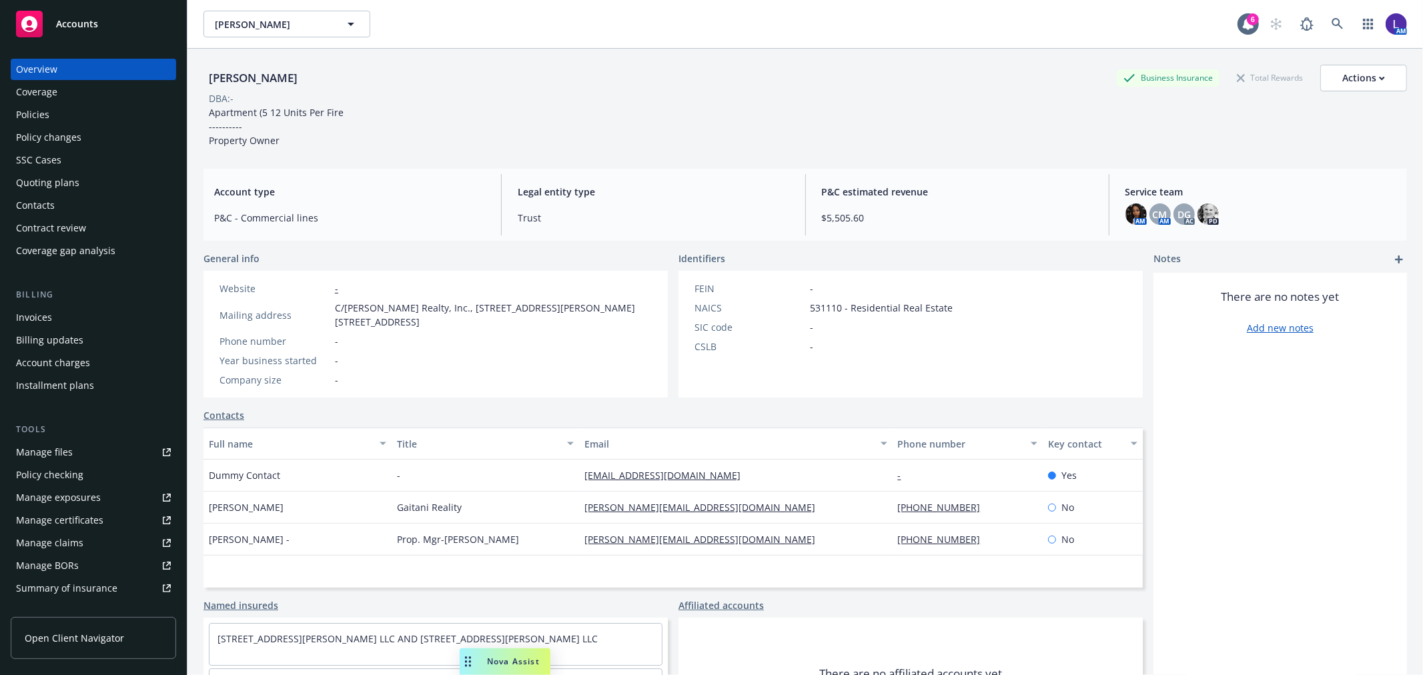
click at [23, 109] on div "Policies" at bounding box center [32, 114] width 33 height 21
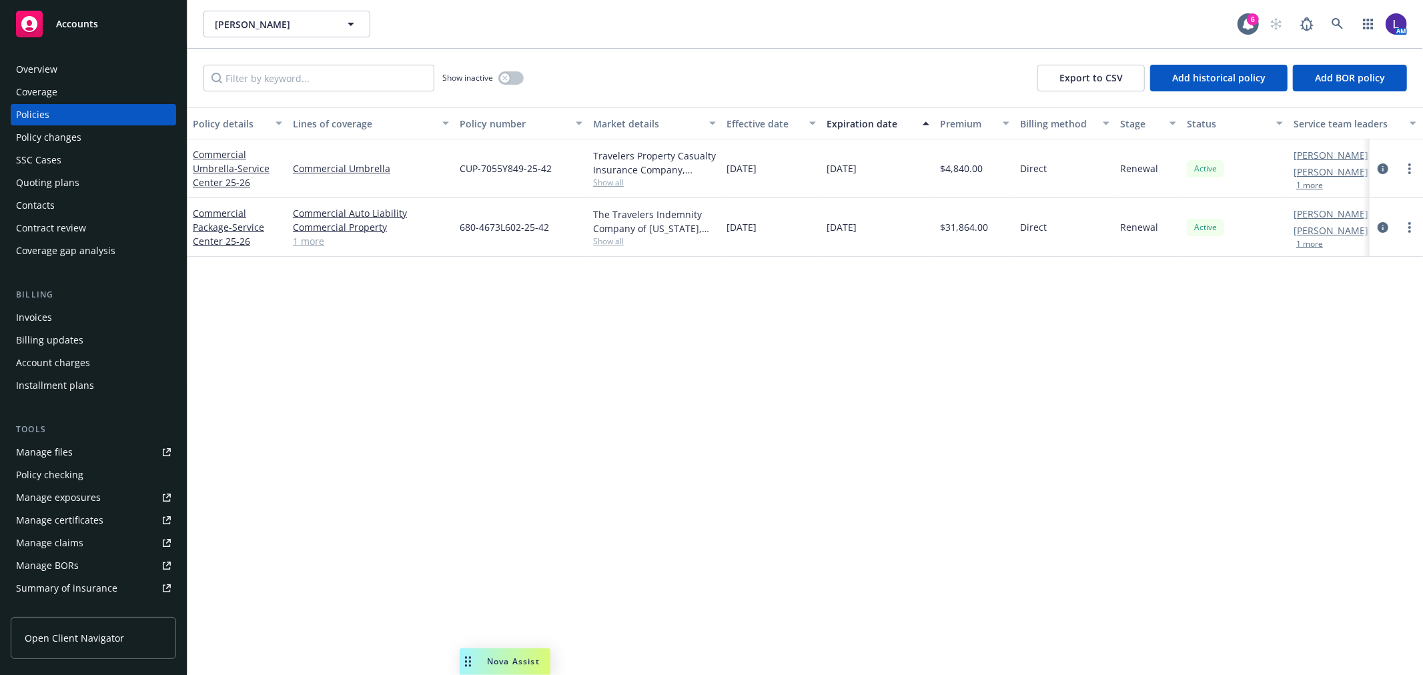
click at [1315, 187] on button "1 more" at bounding box center [1310, 186] width 27 height 8
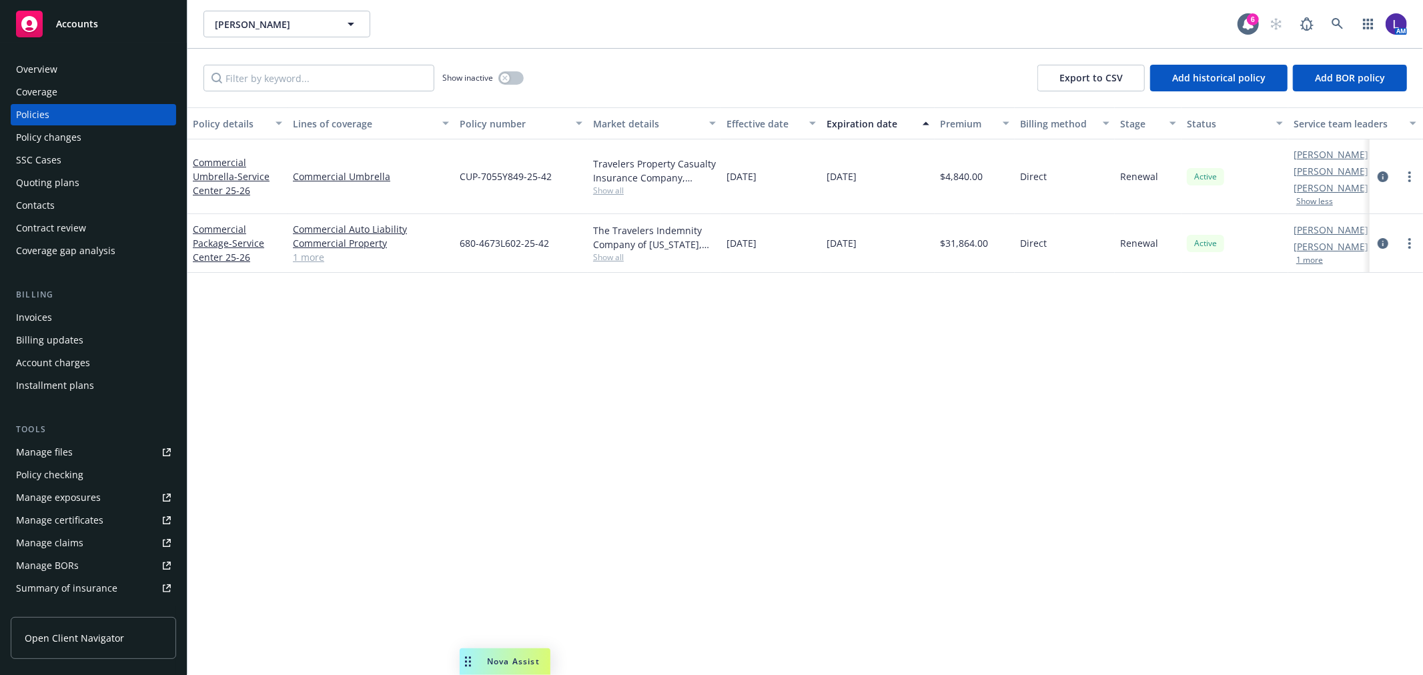
click at [1312, 256] on button "1 more" at bounding box center [1310, 260] width 27 height 8
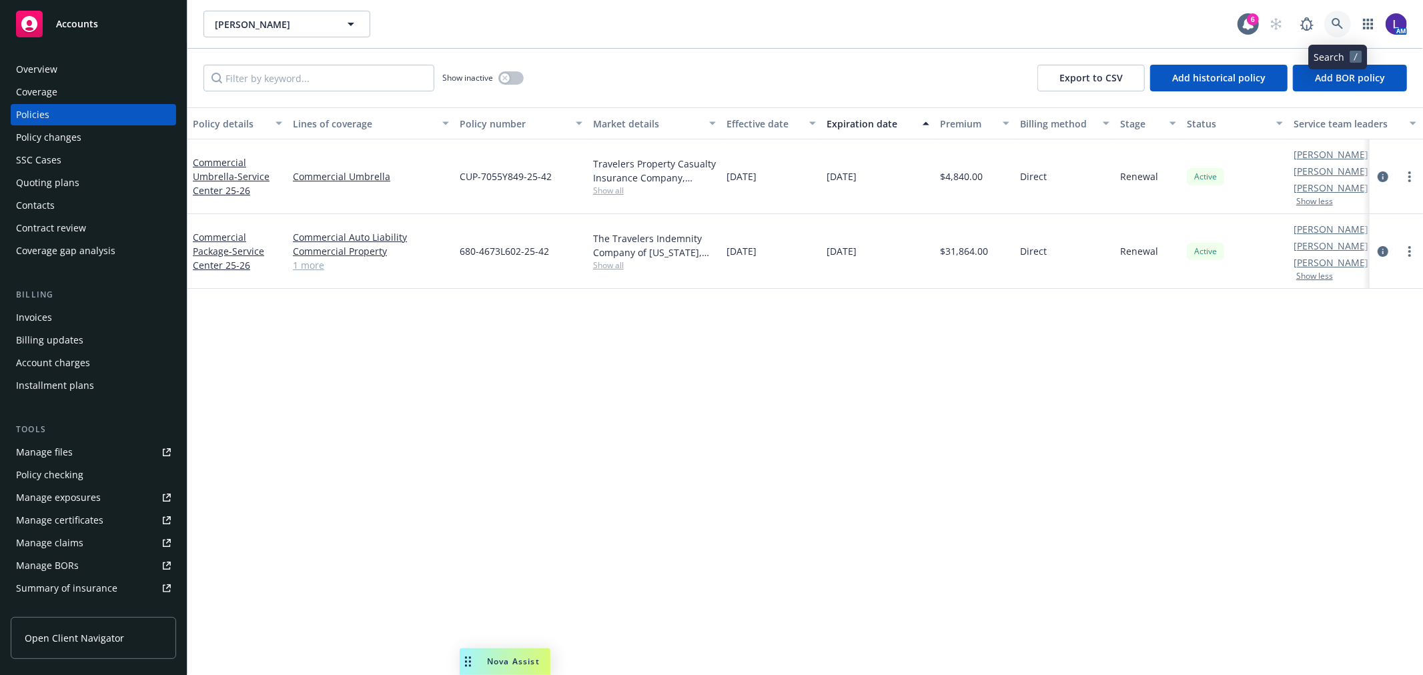
click at [1333, 21] on icon at bounding box center [1337, 23] width 11 height 11
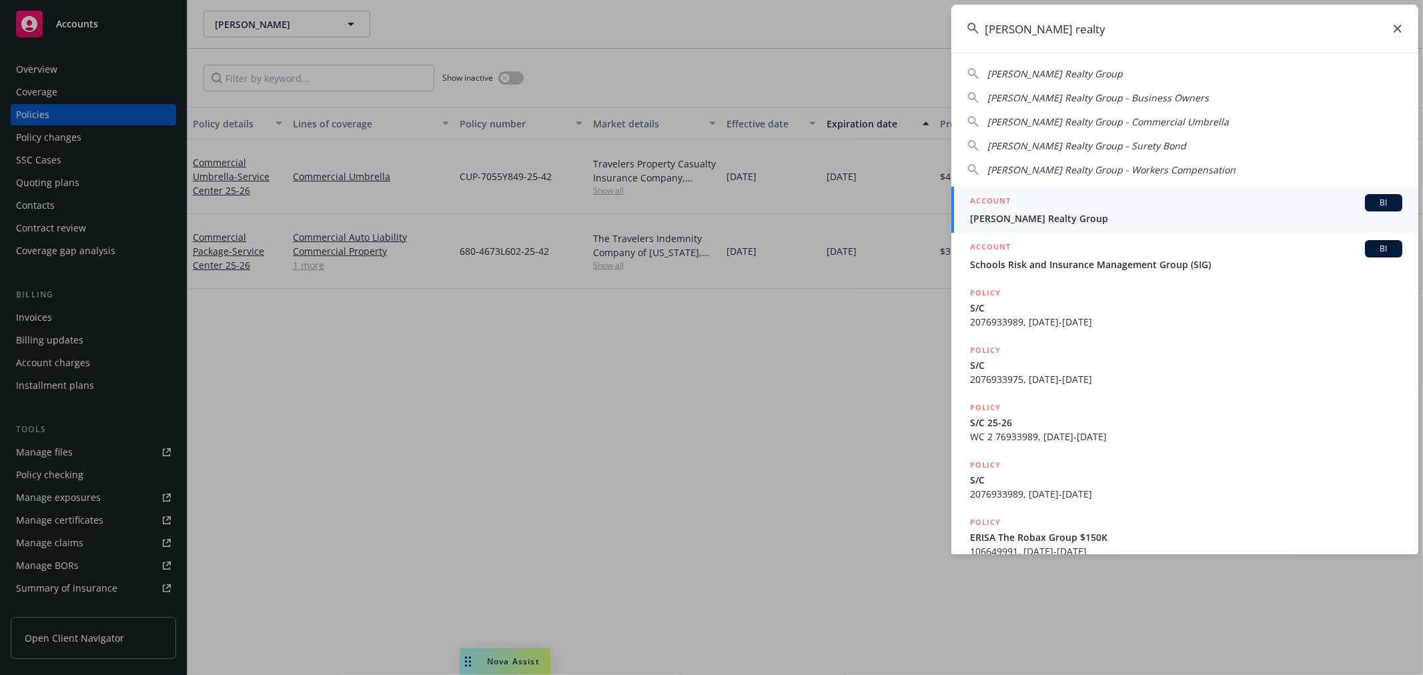
type input "[PERSON_NAME] realty"
click at [1060, 212] on span "[PERSON_NAME] Realty Group" at bounding box center [1186, 219] width 432 height 14
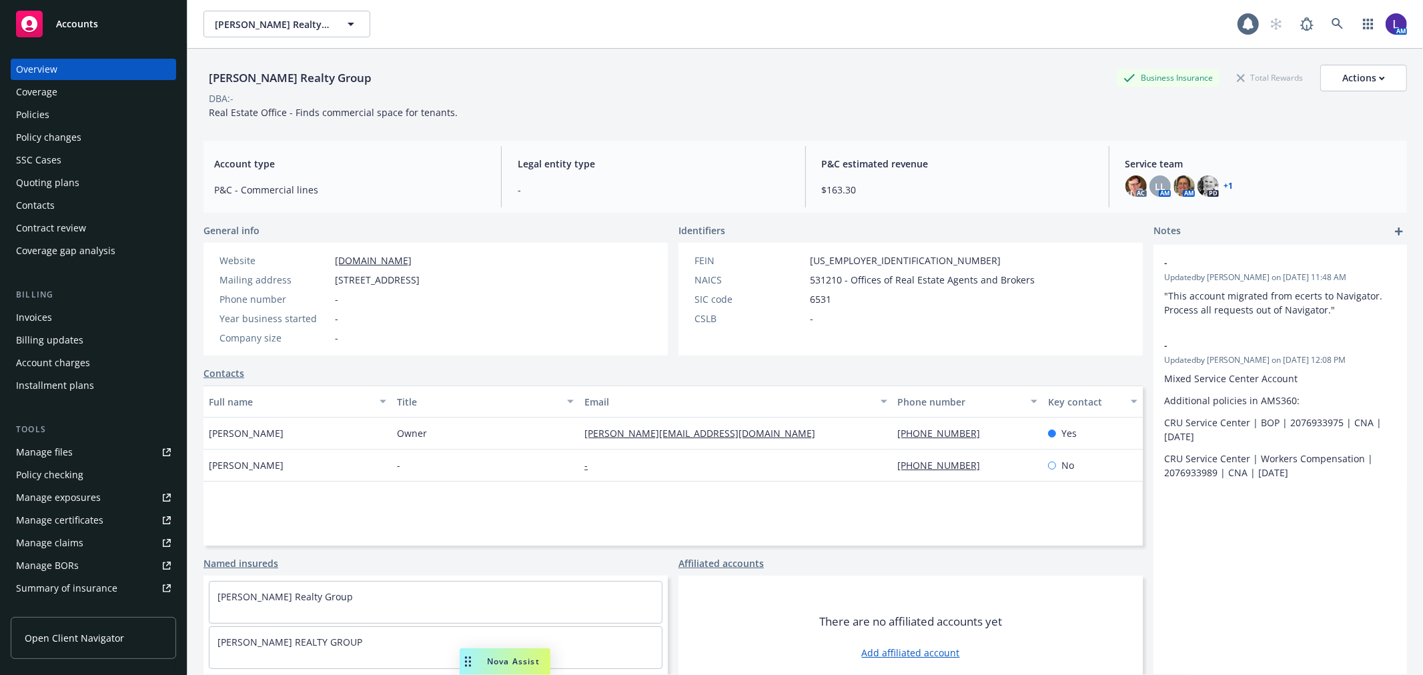
click at [36, 109] on div "Policies" at bounding box center [32, 114] width 33 height 21
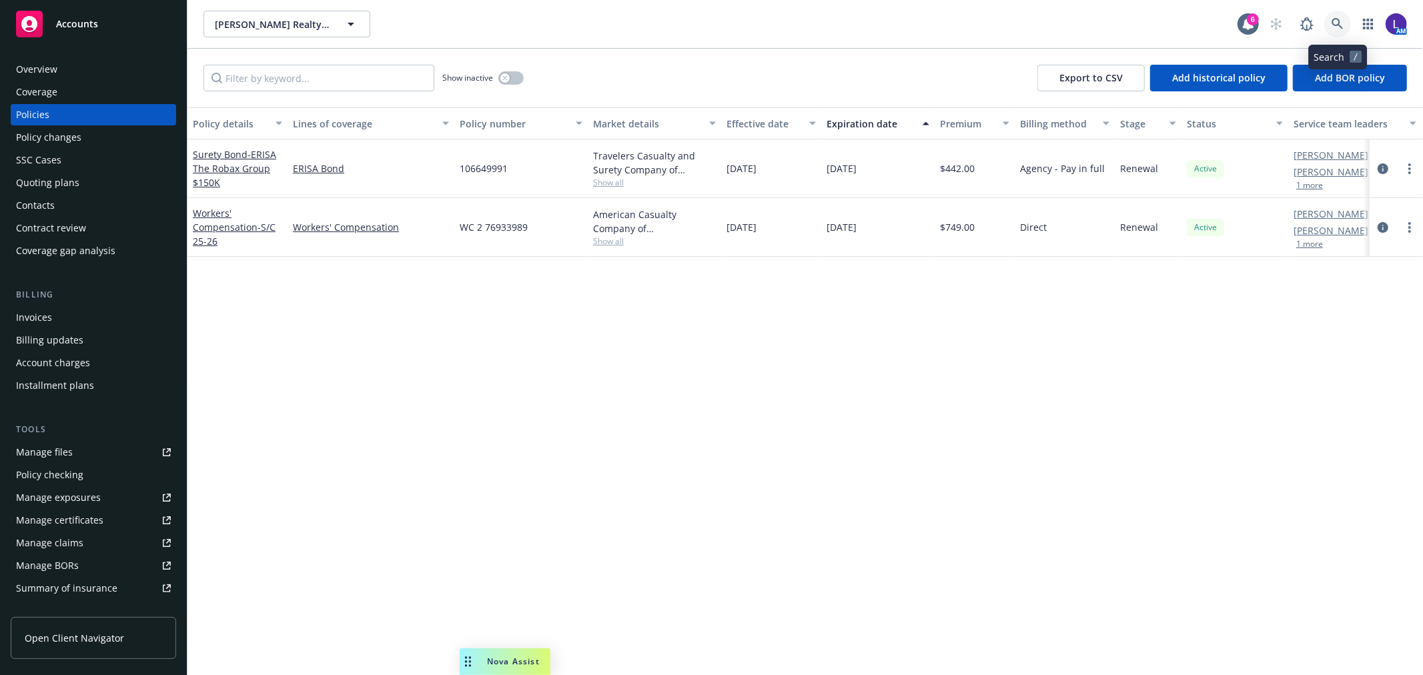
click at [1336, 21] on icon at bounding box center [1338, 24] width 12 height 12
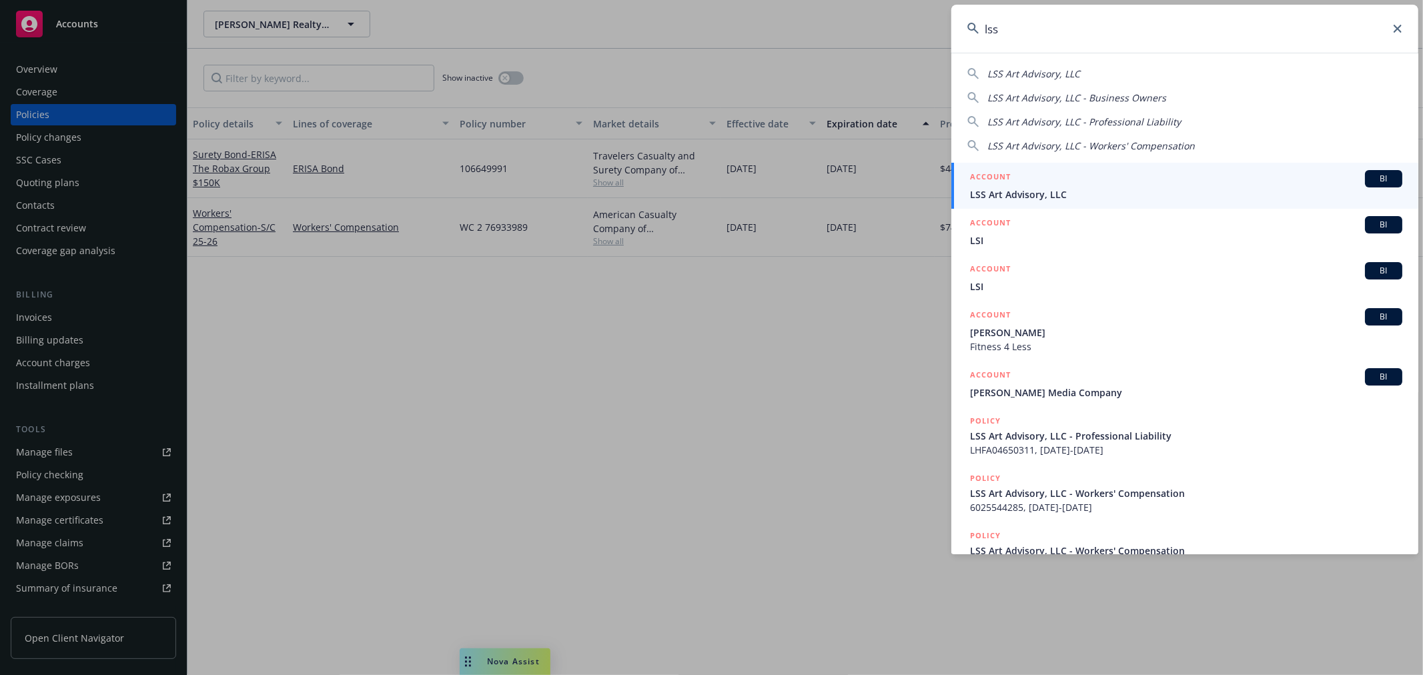
type input "lss"
click at [1086, 189] on span "LSS Art Advisory, LLC" at bounding box center [1186, 195] width 432 height 14
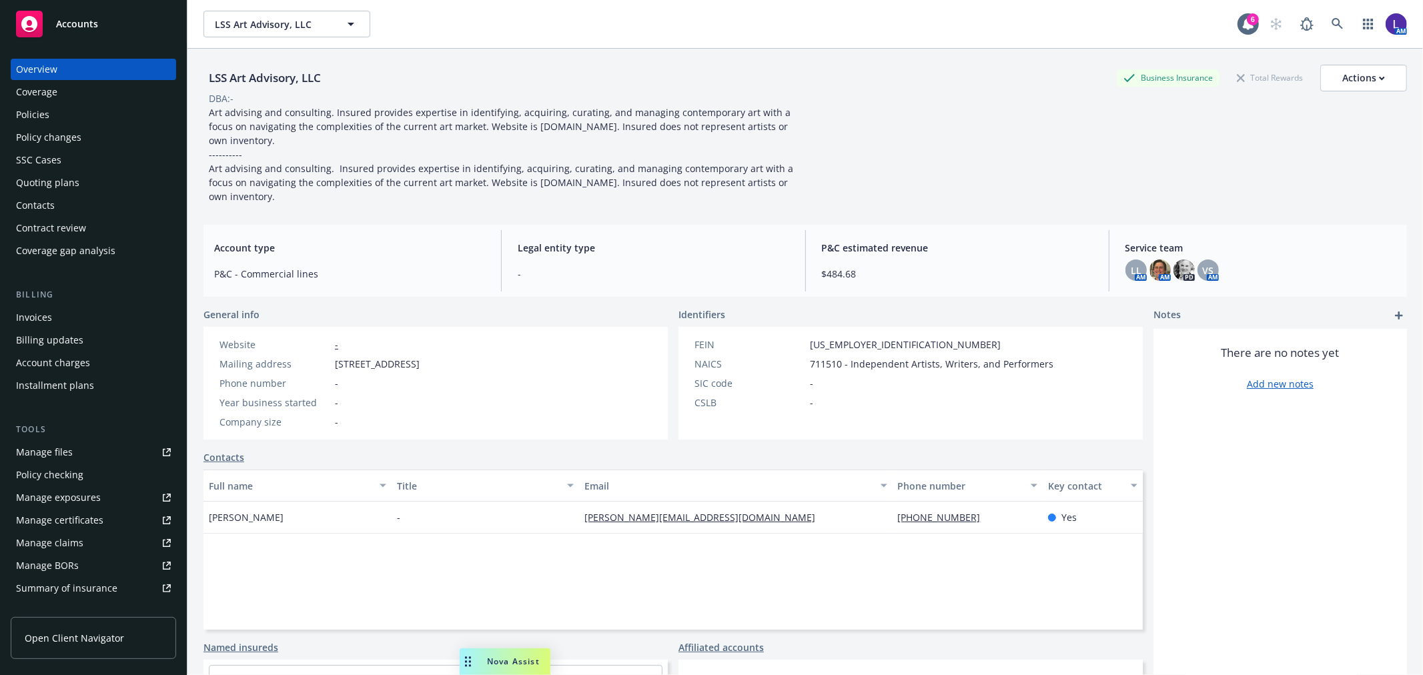
click at [38, 108] on div "Policies" at bounding box center [32, 114] width 33 height 21
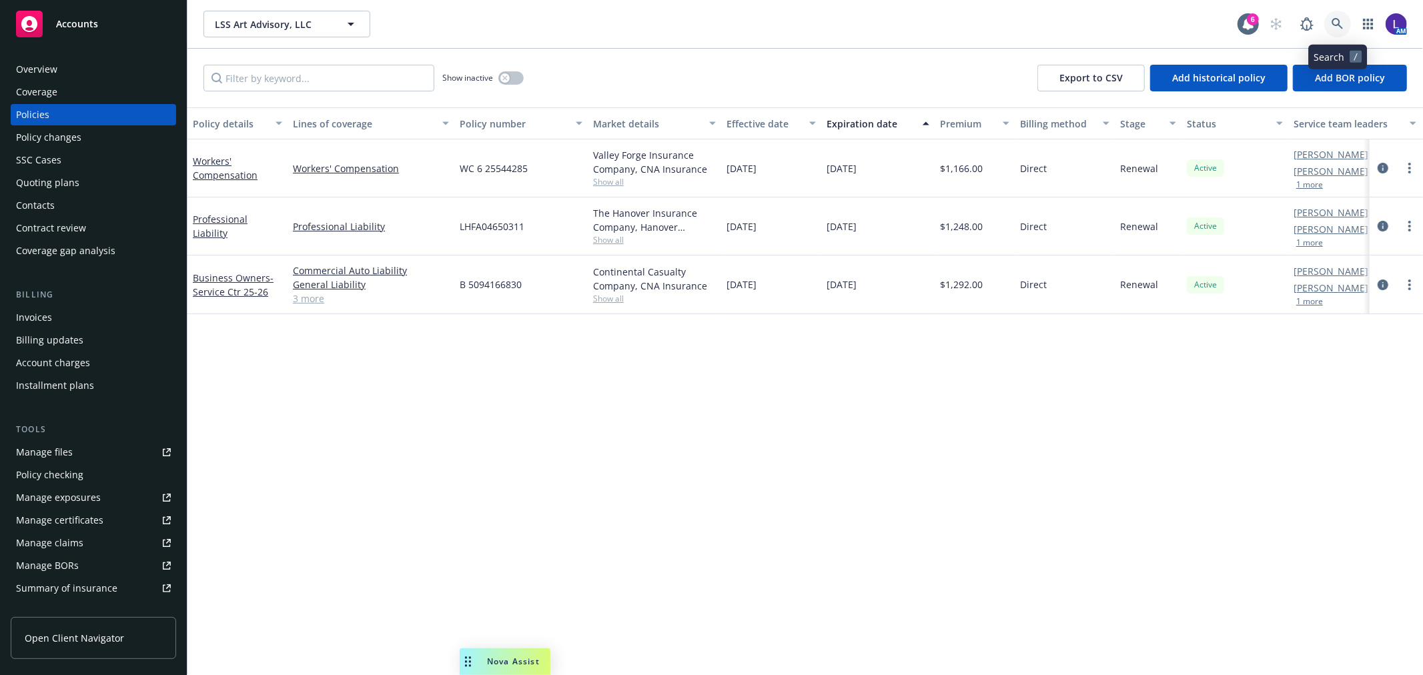
click at [1331, 27] on link at bounding box center [1338, 24] width 27 height 27
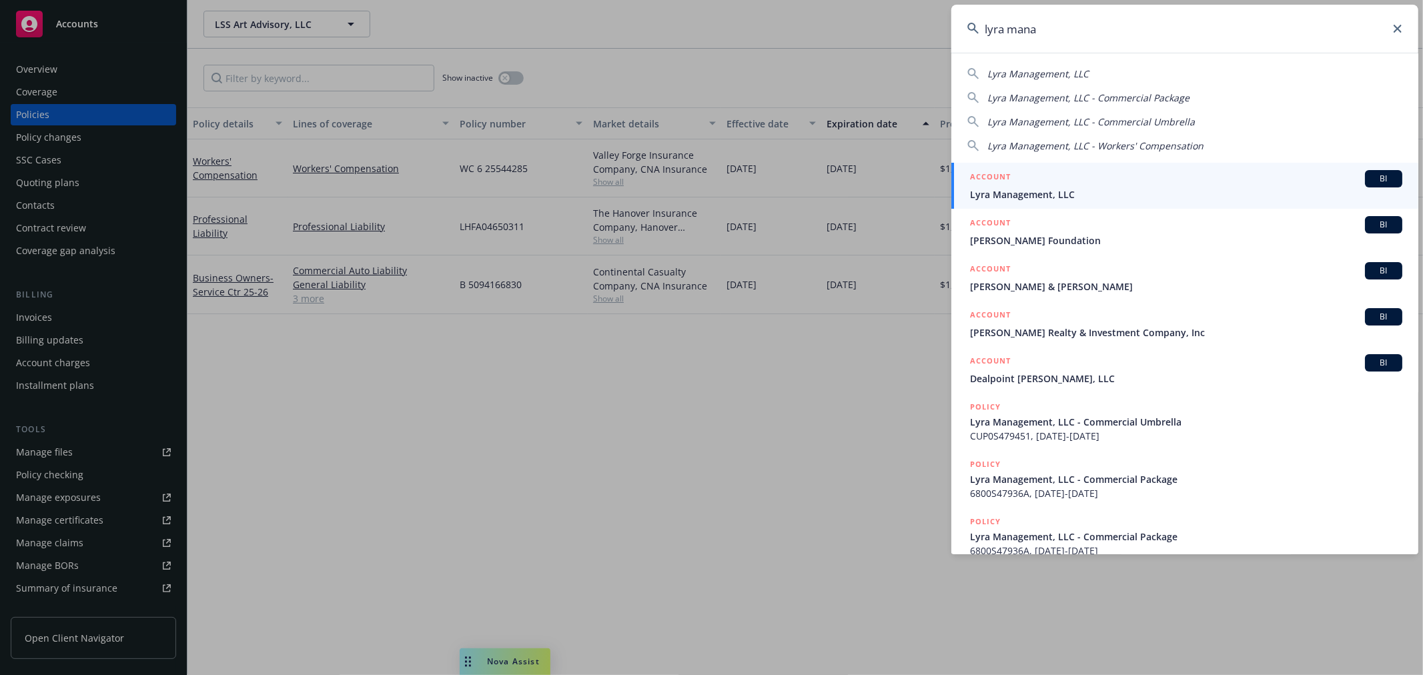
type input "lyra mana"
click at [1053, 186] on div "ACCOUNT BI" at bounding box center [1186, 178] width 432 height 17
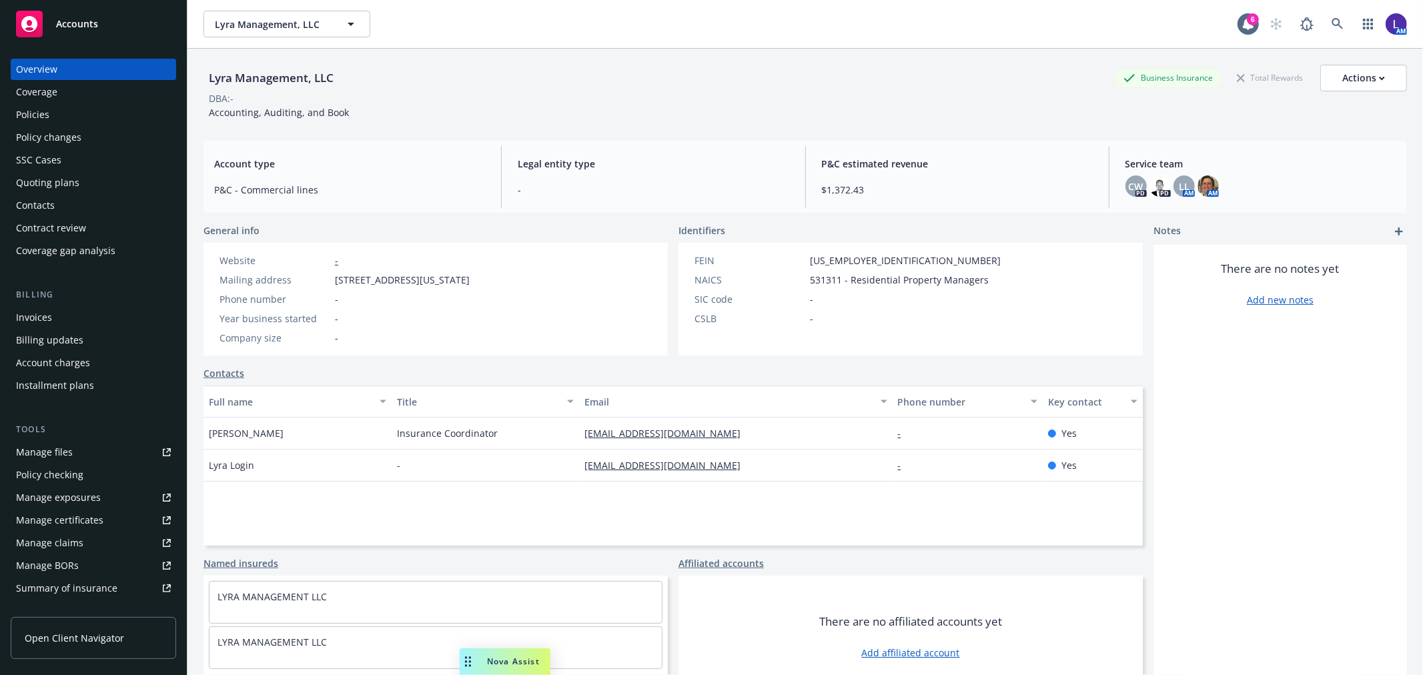
click at [79, 111] on div "Policies" at bounding box center [93, 114] width 155 height 21
